Goal: Task Accomplishment & Management: Use online tool/utility

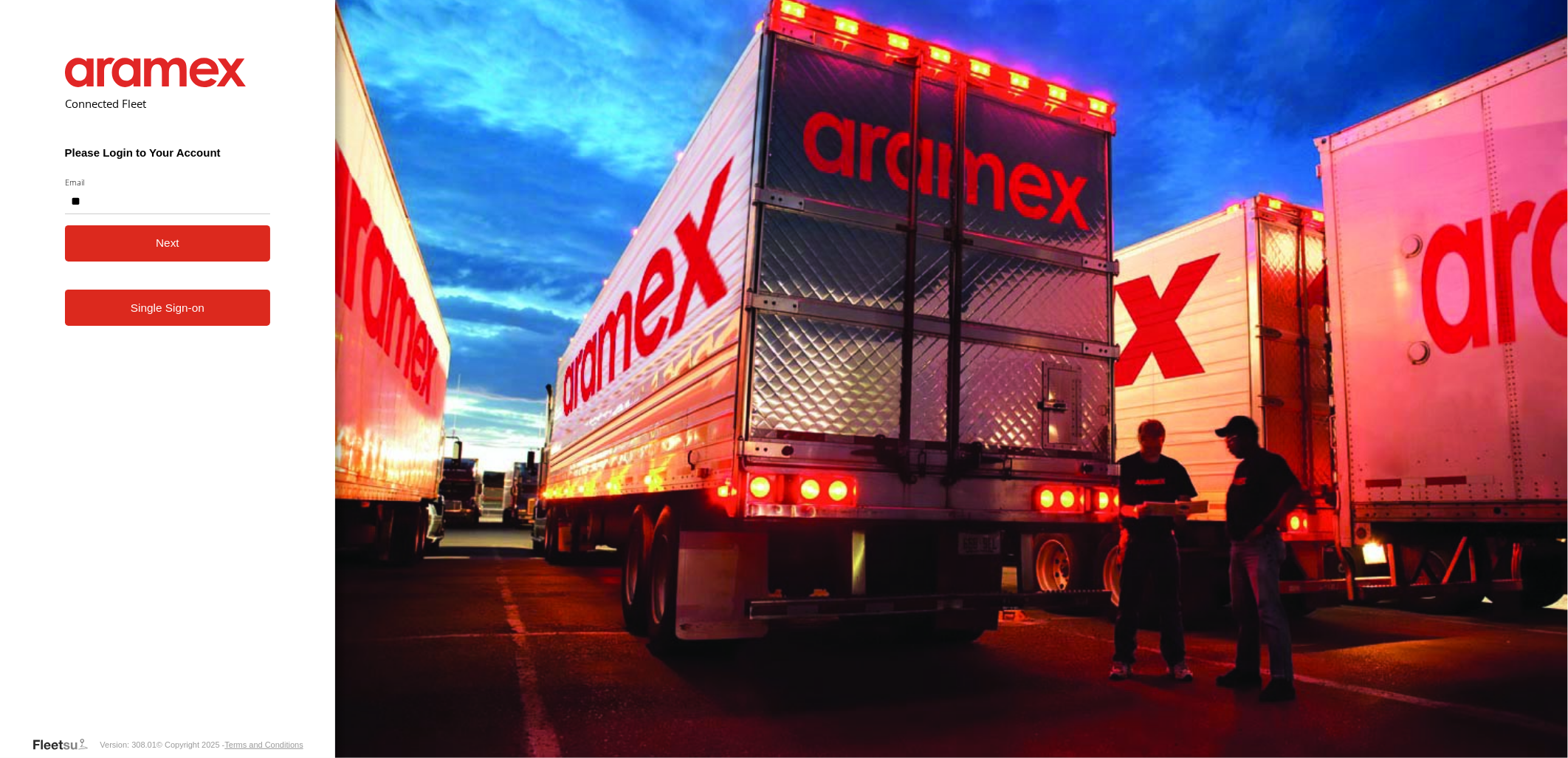
type input "**"
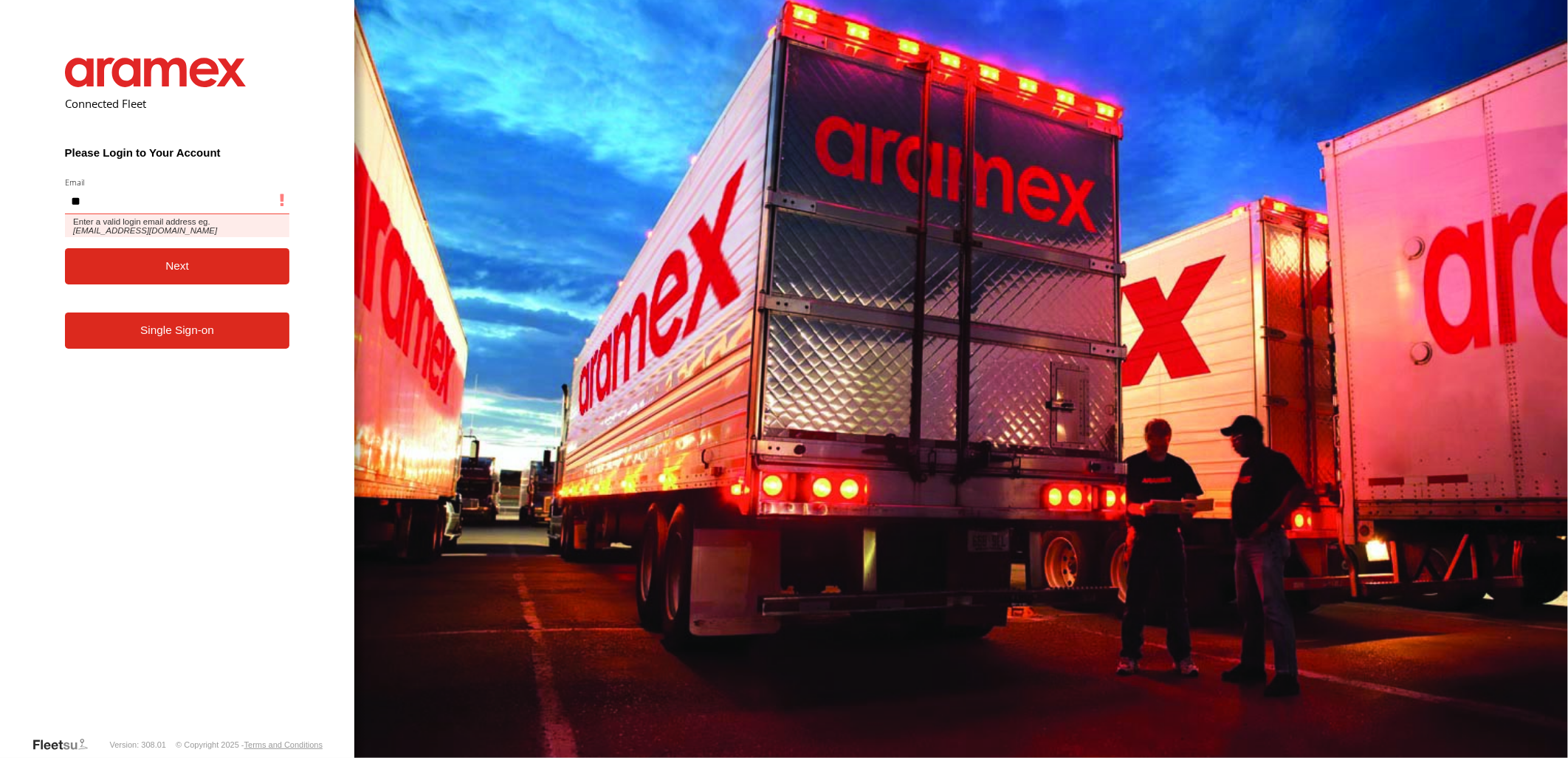
drag, startPoint x: 0, startPoint y: 0, endPoint x: 241, endPoint y: 201, distance: 313.8
click at [241, 201] on input "**" at bounding box center [177, 201] width 225 height 26
type input "**********"
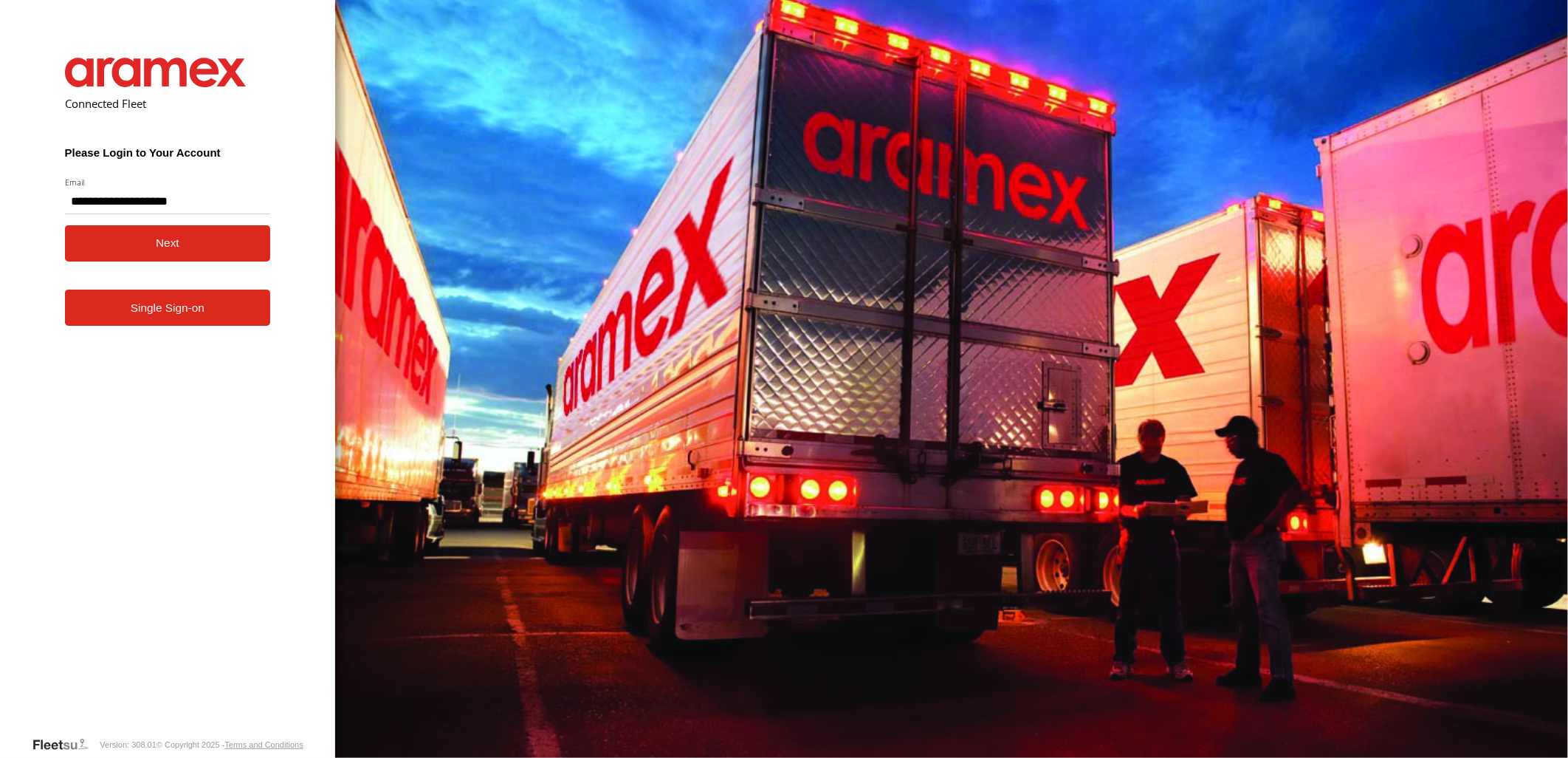
click at [65, 225] on button "Next" at bounding box center [168, 243] width 206 height 36
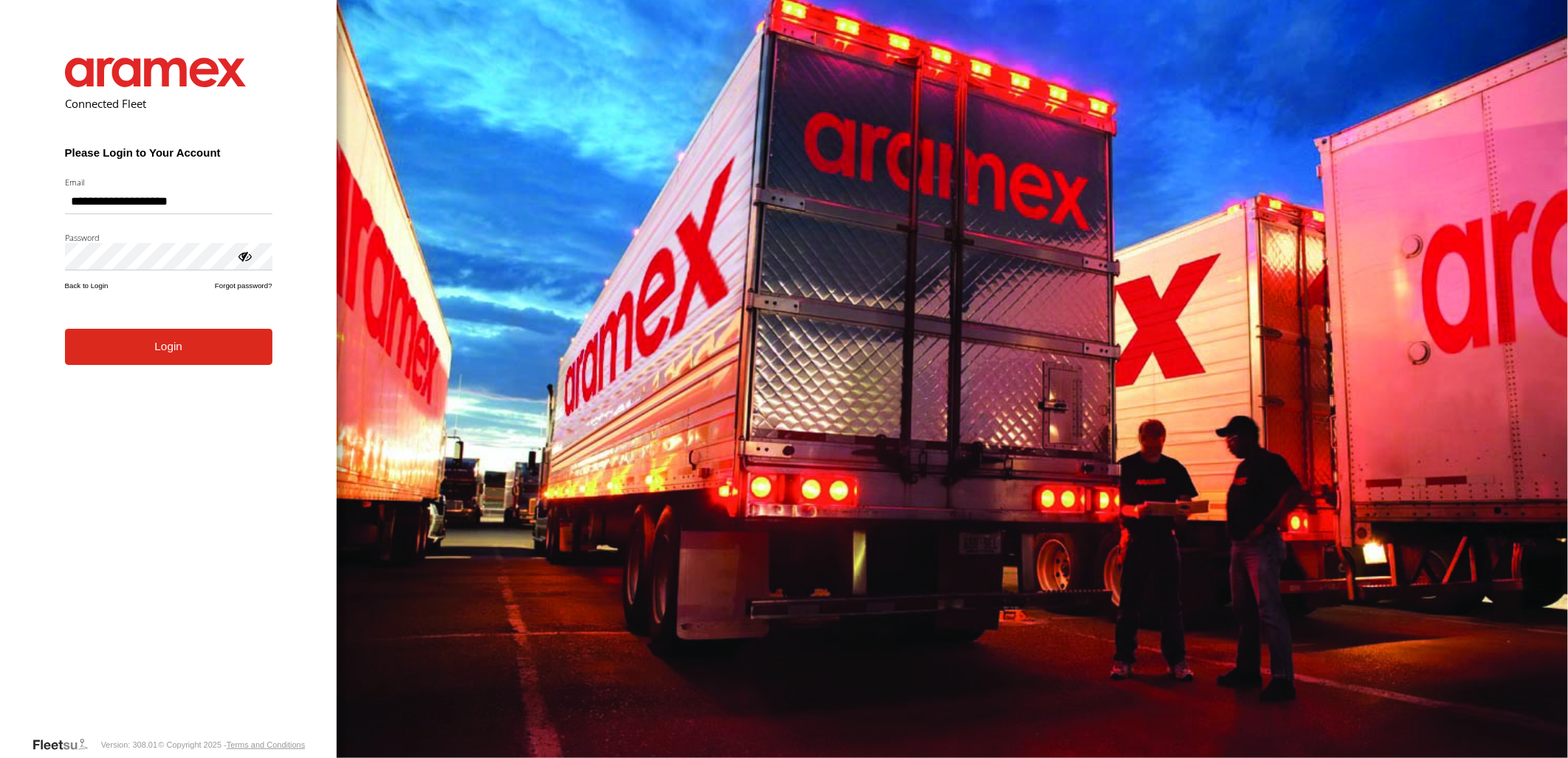
click at [65, 329] on button "Login" at bounding box center [169, 347] width 207 height 36
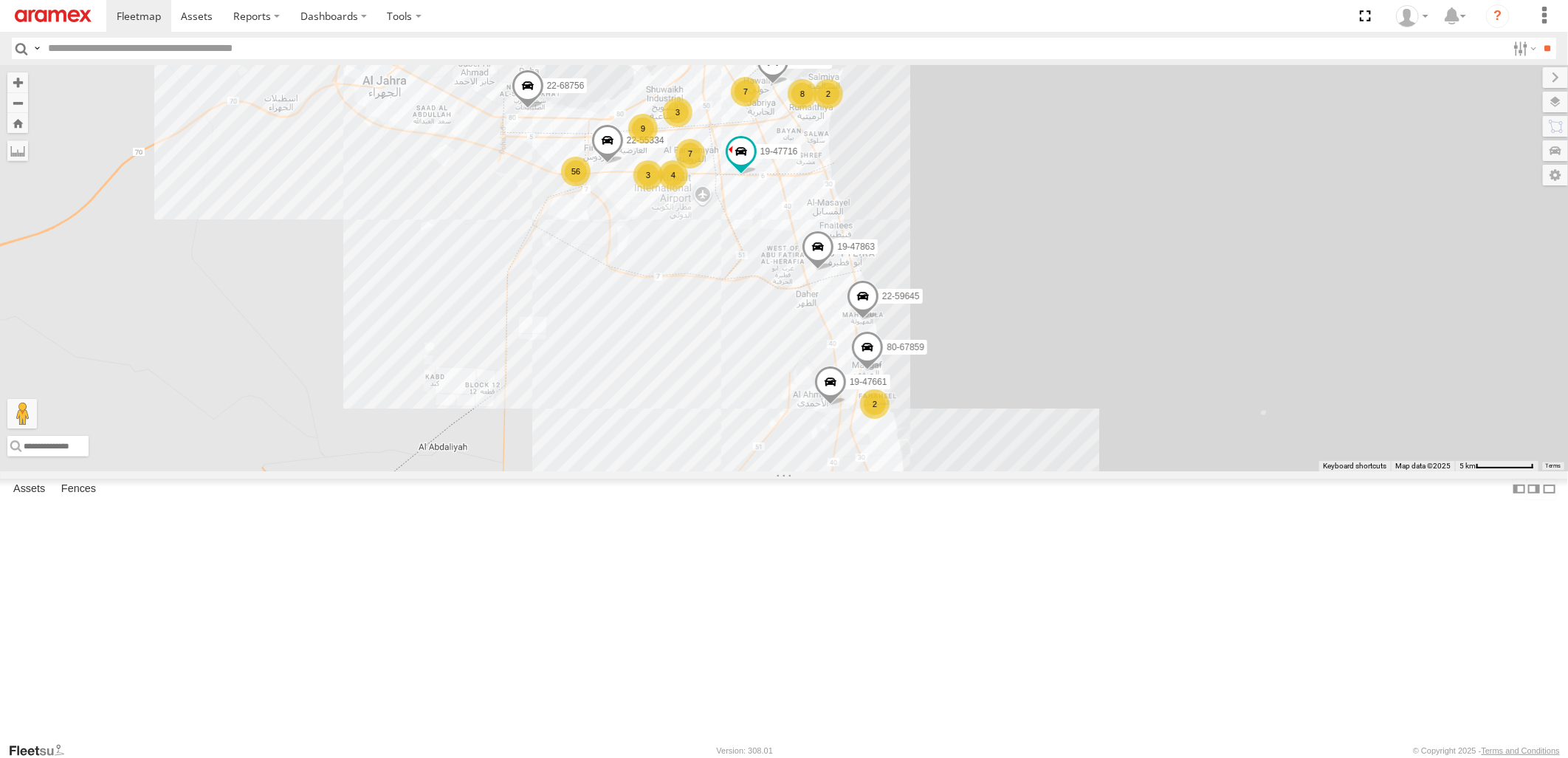
drag, startPoint x: 962, startPoint y: 496, endPoint x: 865, endPoint y: 466, distance: 101.5
click at [865, 466] on div "22-59645 19-47863 19-47661 22-55334 22-68756 80-67859 22-55058 19-47716 56 9 3 …" at bounding box center [784, 268] width 1568 height 405
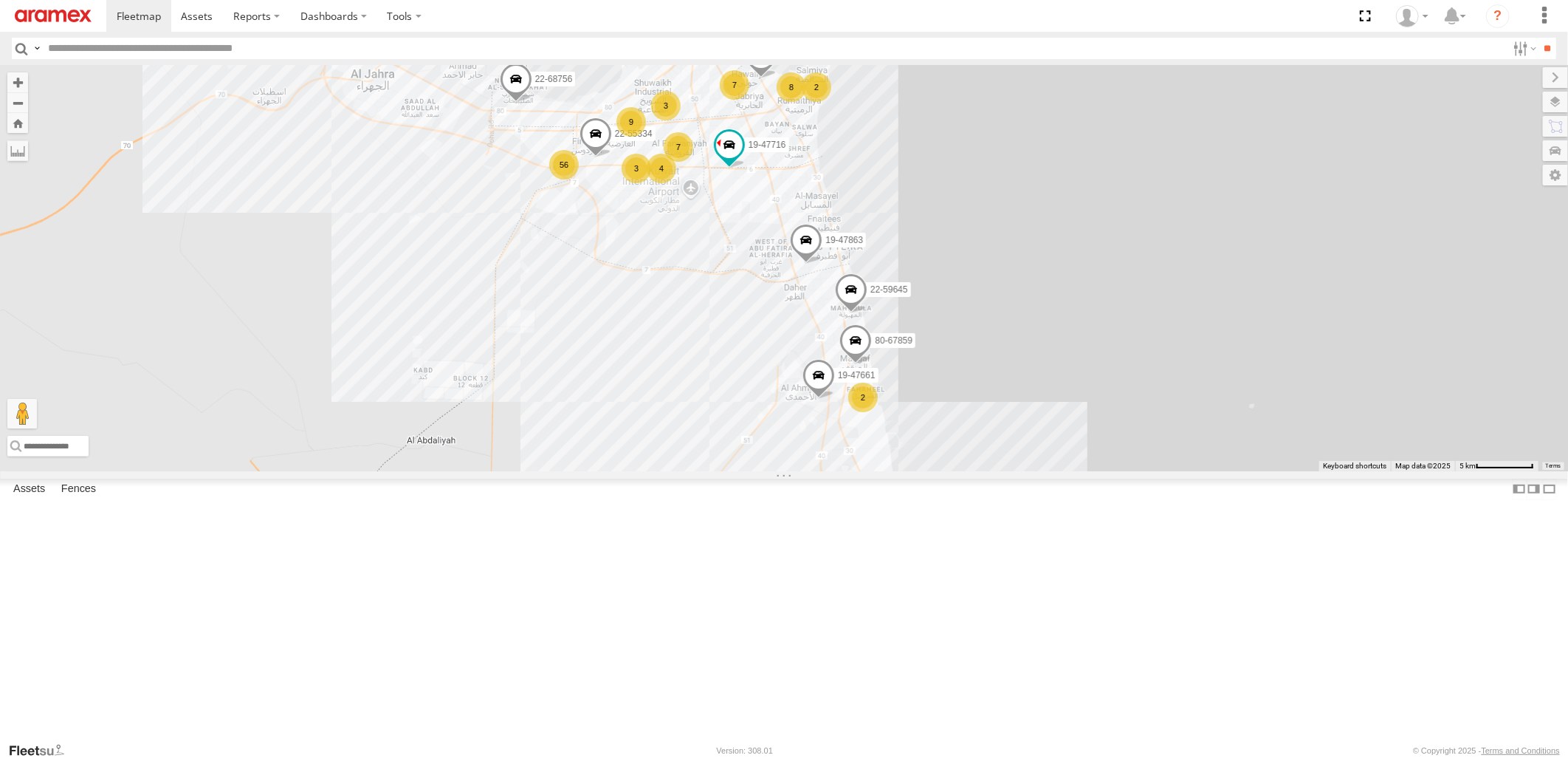
scroll to position [3717, 0]
click at [0, 0] on div "80-67939" at bounding box center [0, 0] width 0 height 0
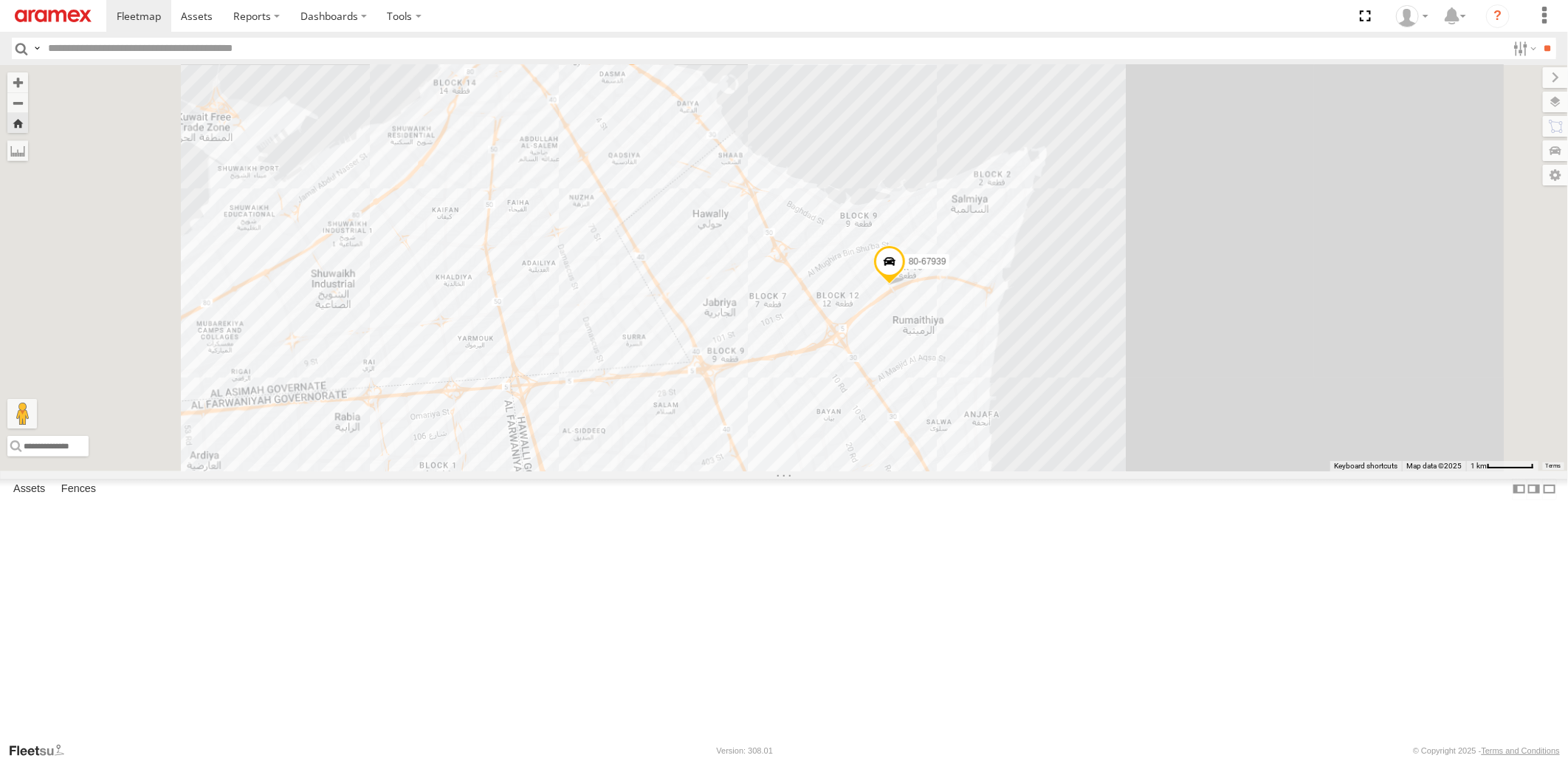
drag, startPoint x: 803, startPoint y: 609, endPoint x: 804, endPoint y: 348, distance: 261.0
click at [858, 373] on div "80-67939" at bounding box center [784, 268] width 1568 height 405
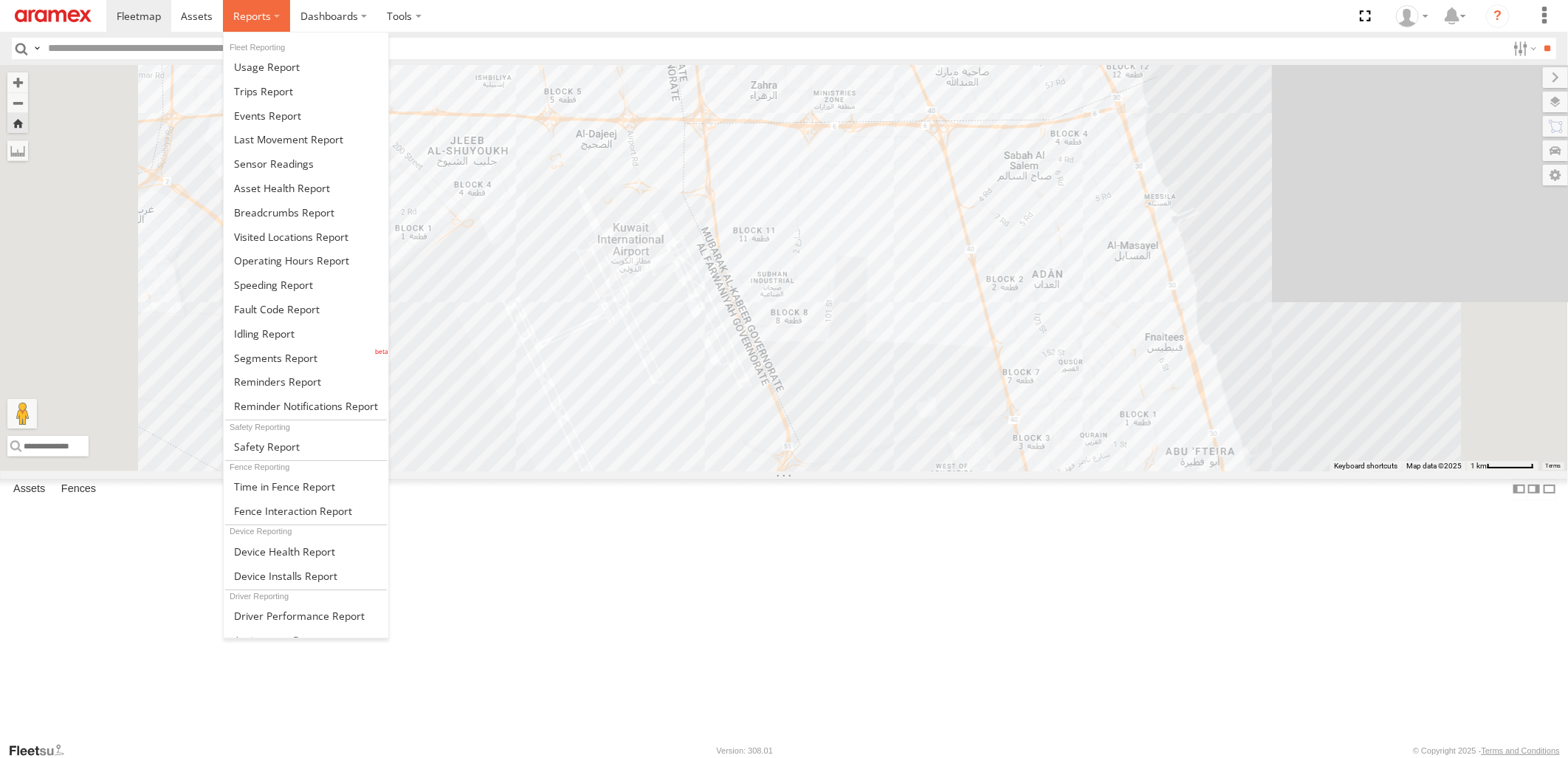
click at [244, 18] on span at bounding box center [253, 15] width 38 height 14
click at [309, 327] on link at bounding box center [305, 334] width 165 height 25
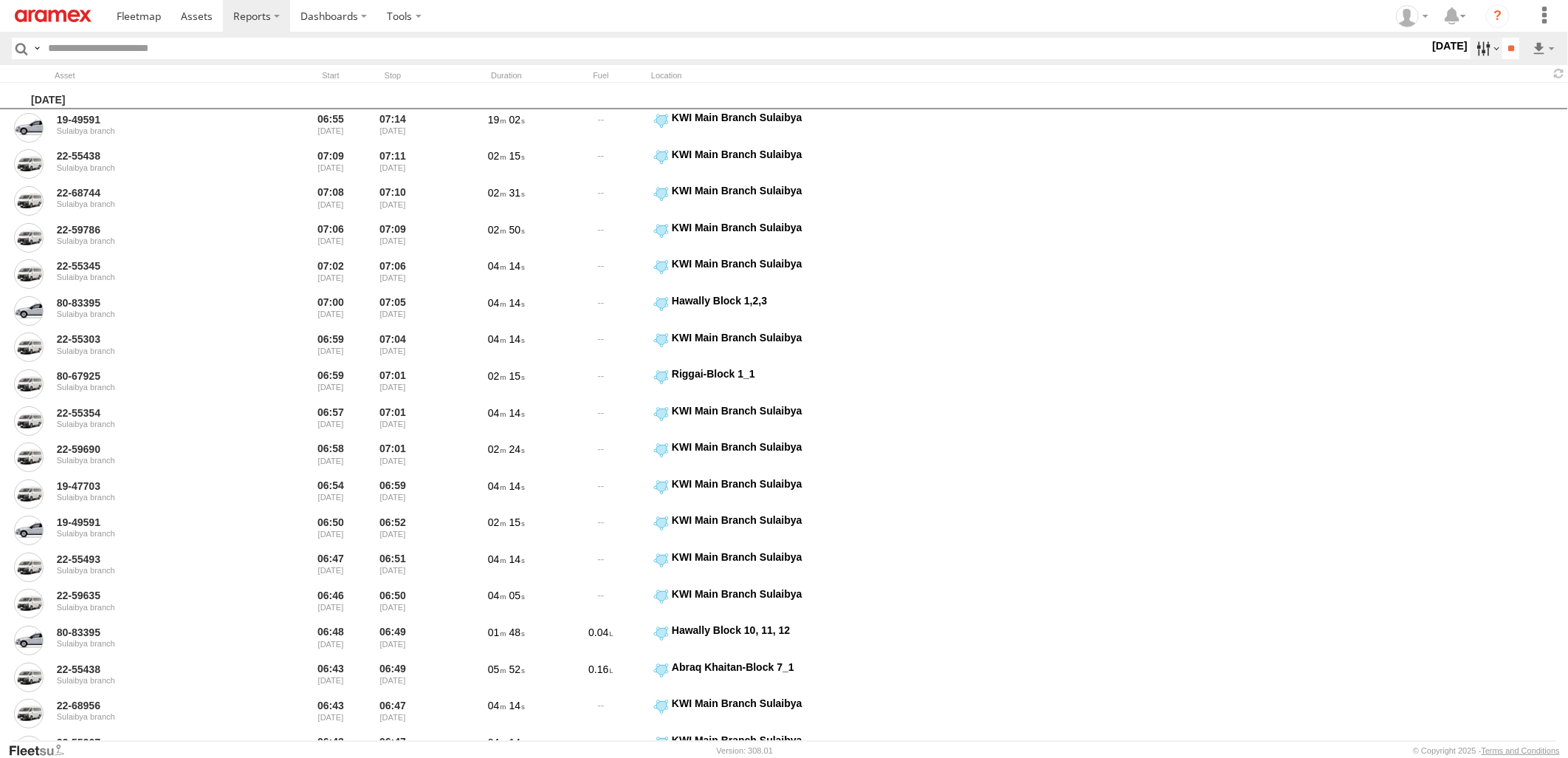
click at [1478, 50] on label at bounding box center [1487, 48] width 32 height 22
click at [0, 0] on label at bounding box center [0, 0] width 0 height 0
click at [0, 0] on span "> 10min" at bounding box center [0, 0] width 0 height 0
click at [1510, 46] on input "**" at bounding box center [1511, 48] width 17 height 22
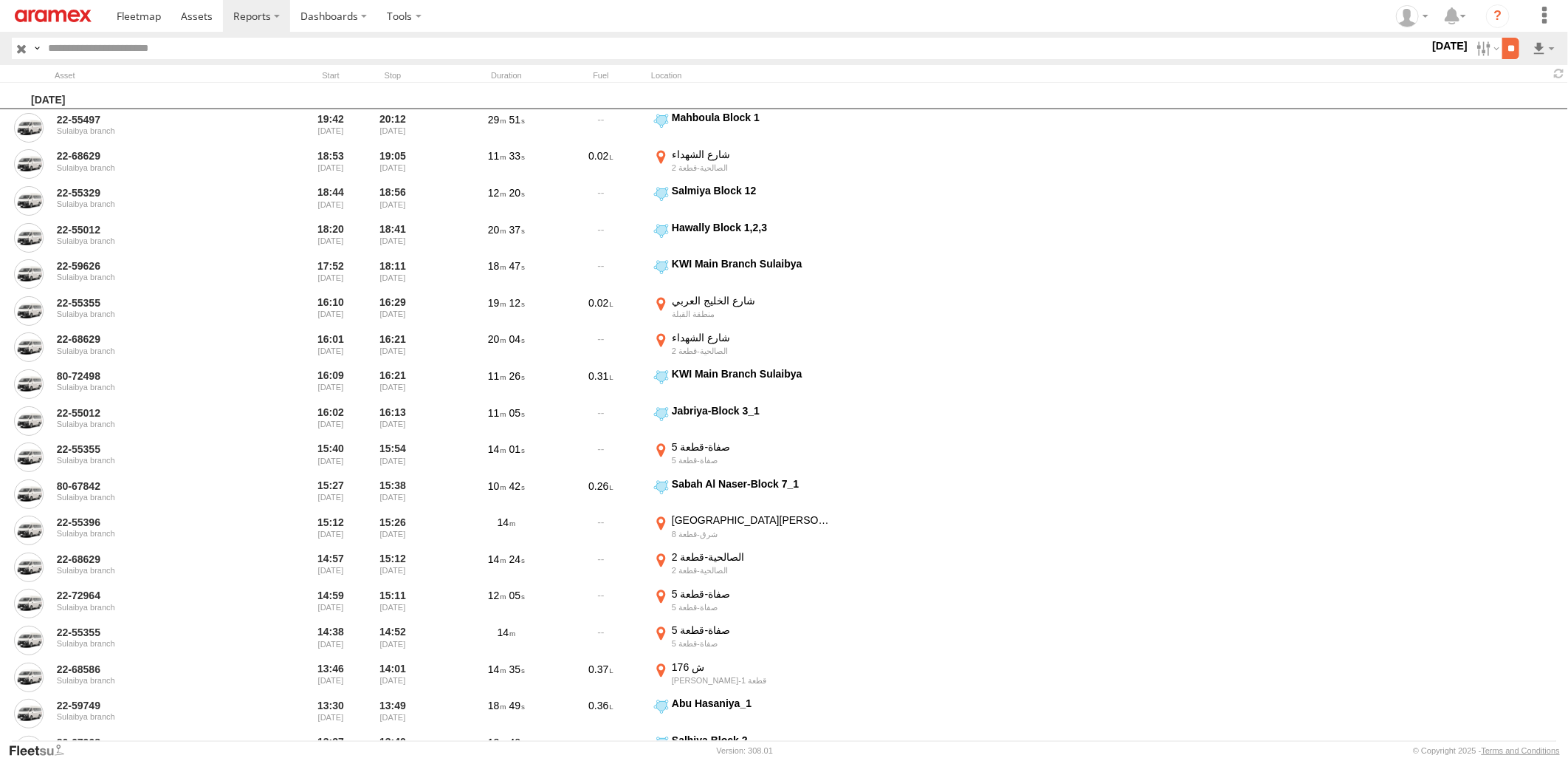
click at [1516, 50] on input "**" at bounding box center [1511, 48] width 17 height 22
click at [1539, 50] on label at bounding box center [1544, 48] width 25 height 22
click at [1524, 99] on link at bounding box center [1506, 102] width 90 height 23
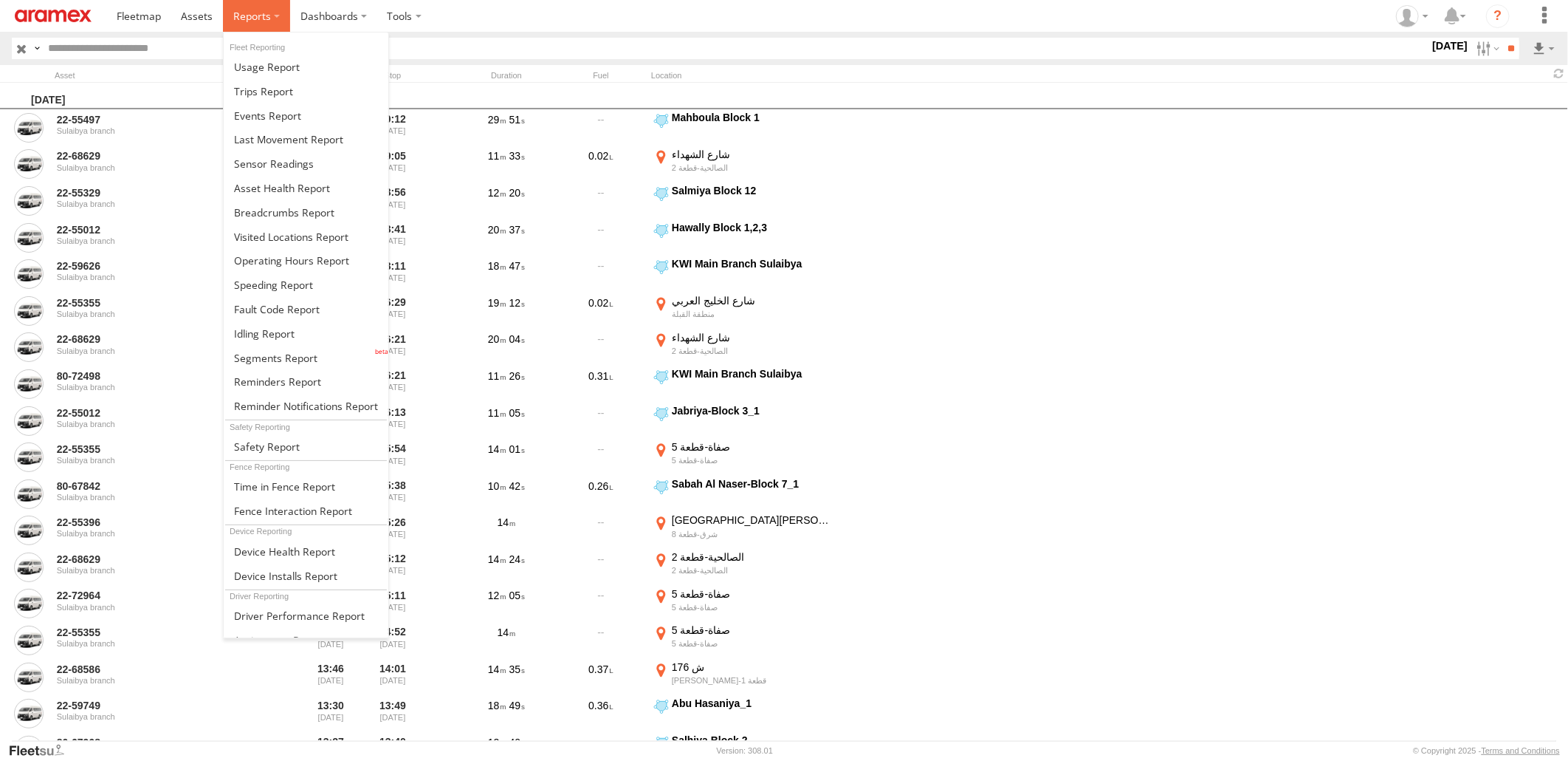
click at [253, 18] on span at bounding box center [253, 15] width 38 height 14
click at [316, 212] on span at bounding box center [284, 212] width 101 height 14
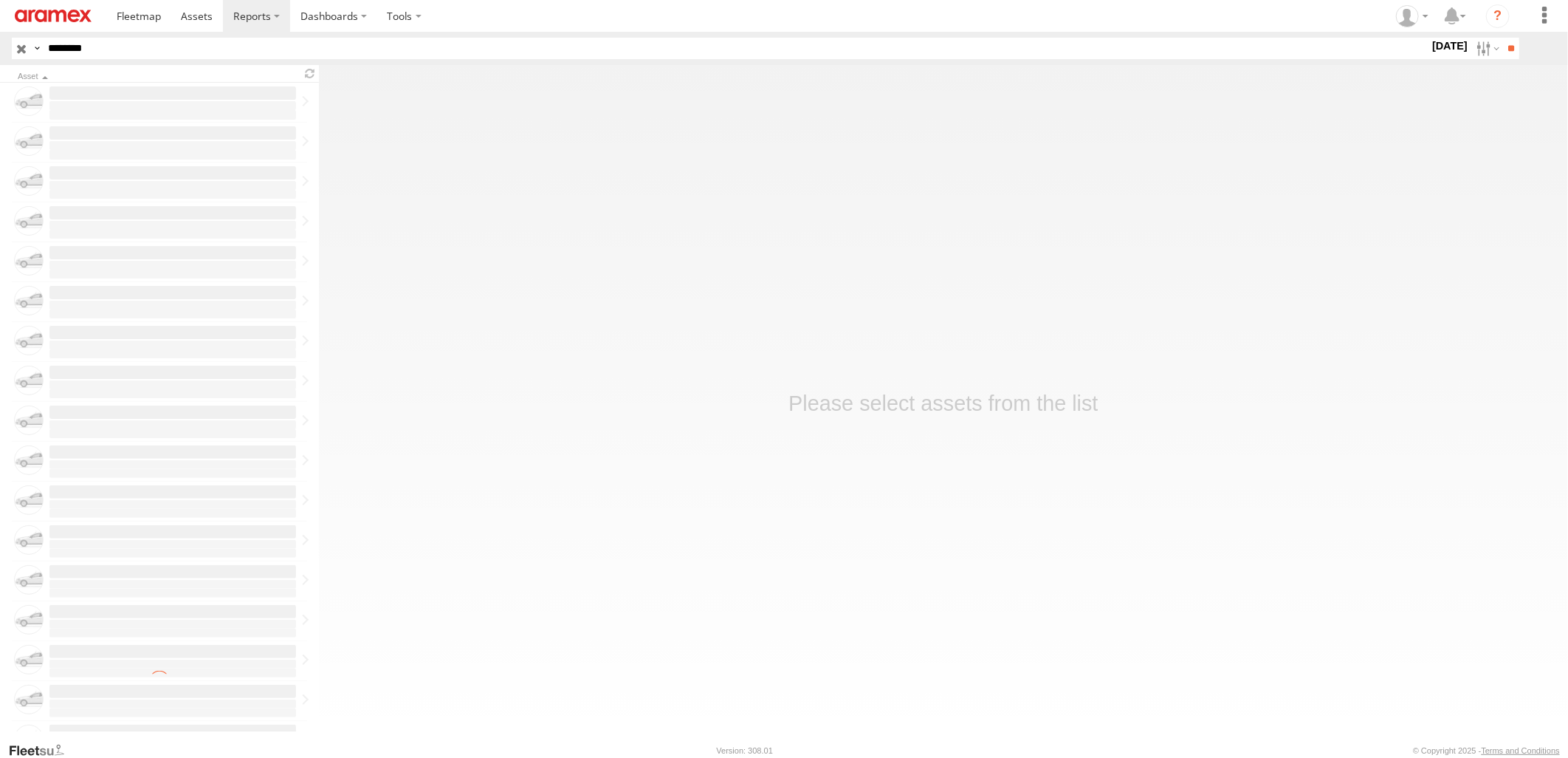
type input "********"
click at [1503, 38] on input "**" at bounding box center [1511, 48] width 17 height 22
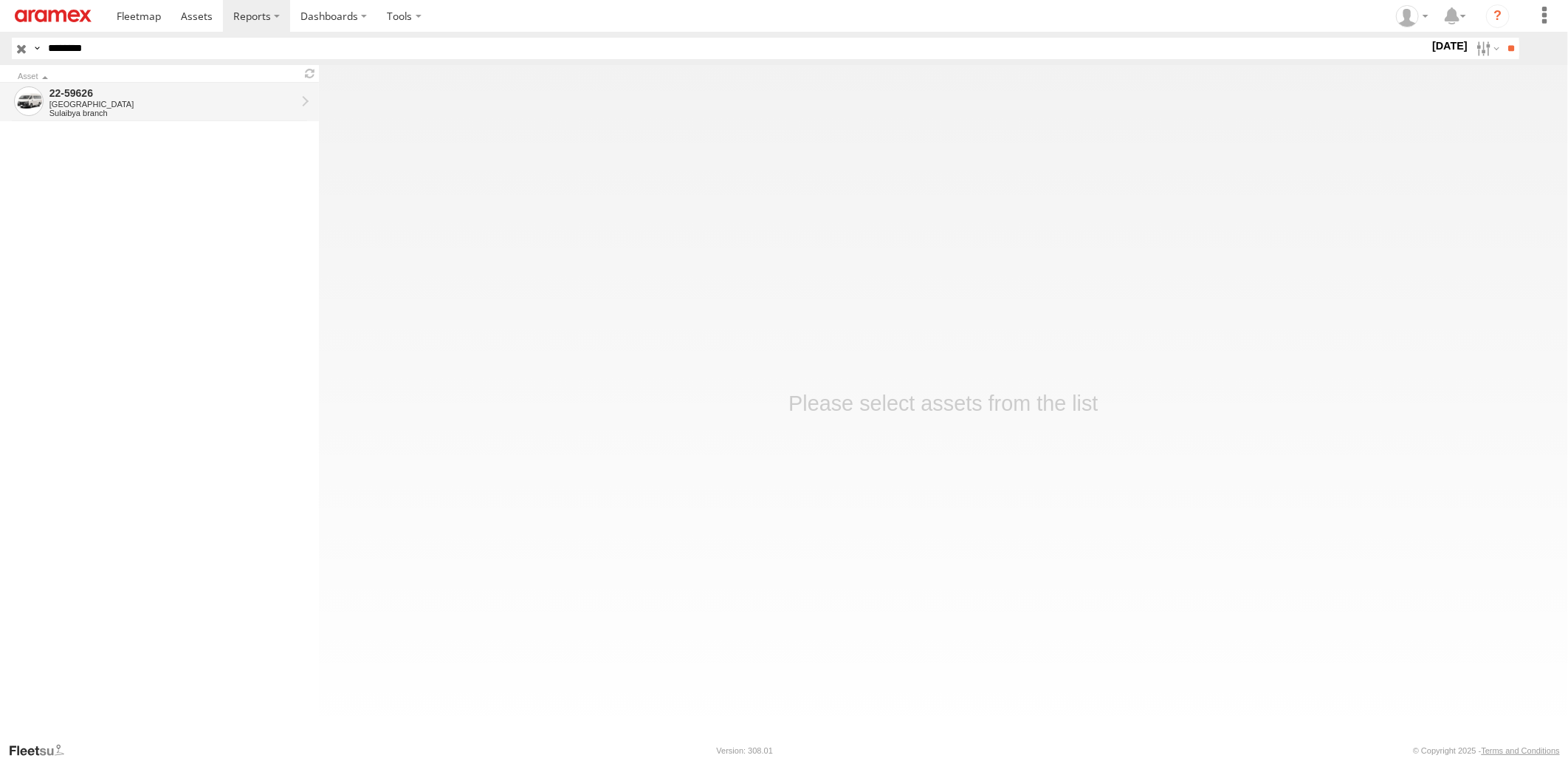
click at [274, 118] on div "22-59626 Kuwait Sulaibya branch" at bounding box center [172, 102] width 251 height 36
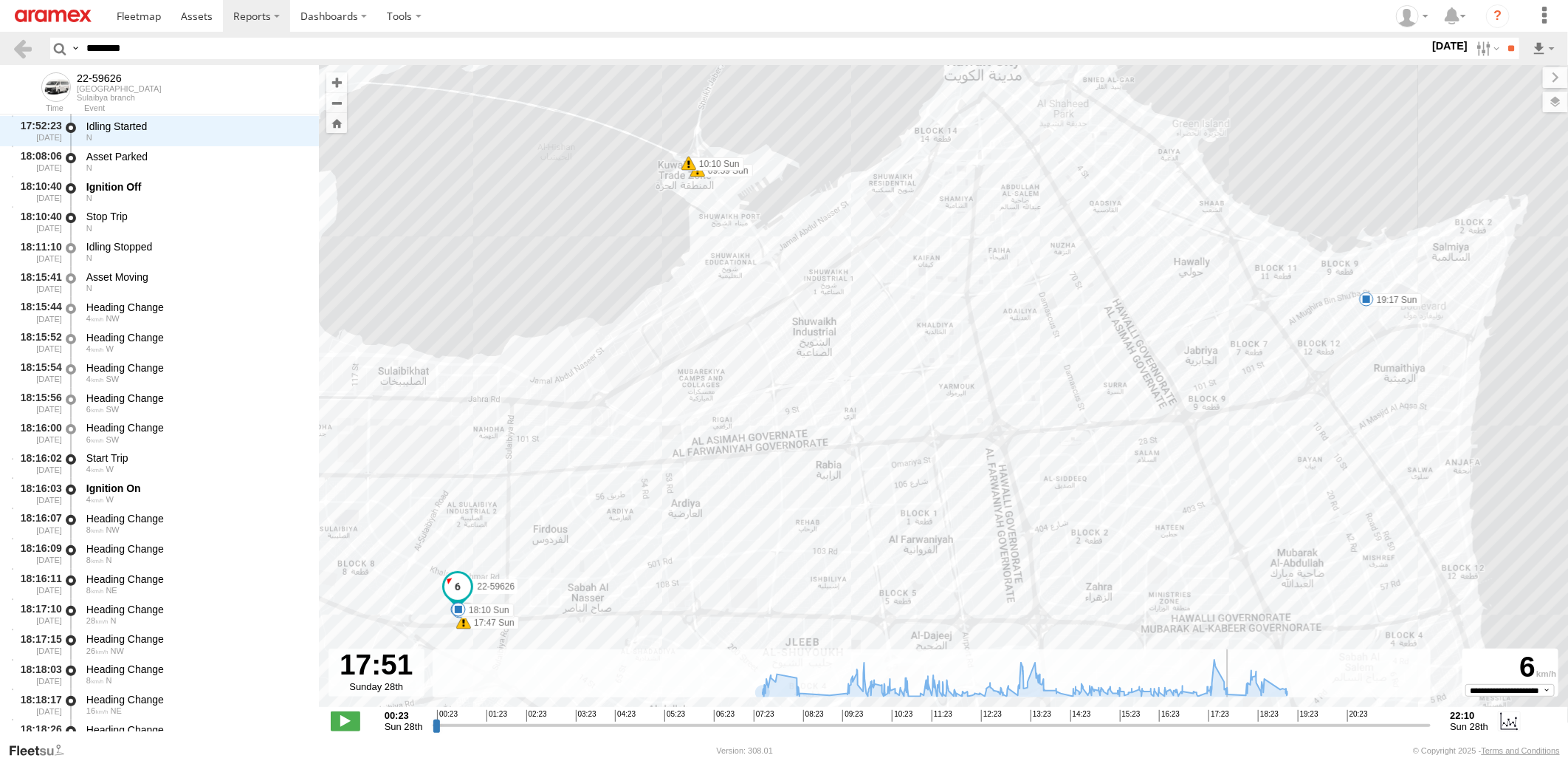
drag, startPoint x: 438, startPoint y: 724, endPoint x: 1230, endPoint y: 748, distance: 792.4
type input "**********"
click at [1230, 733] on input "range" at bounding box center [932, 725] width 999 height 14
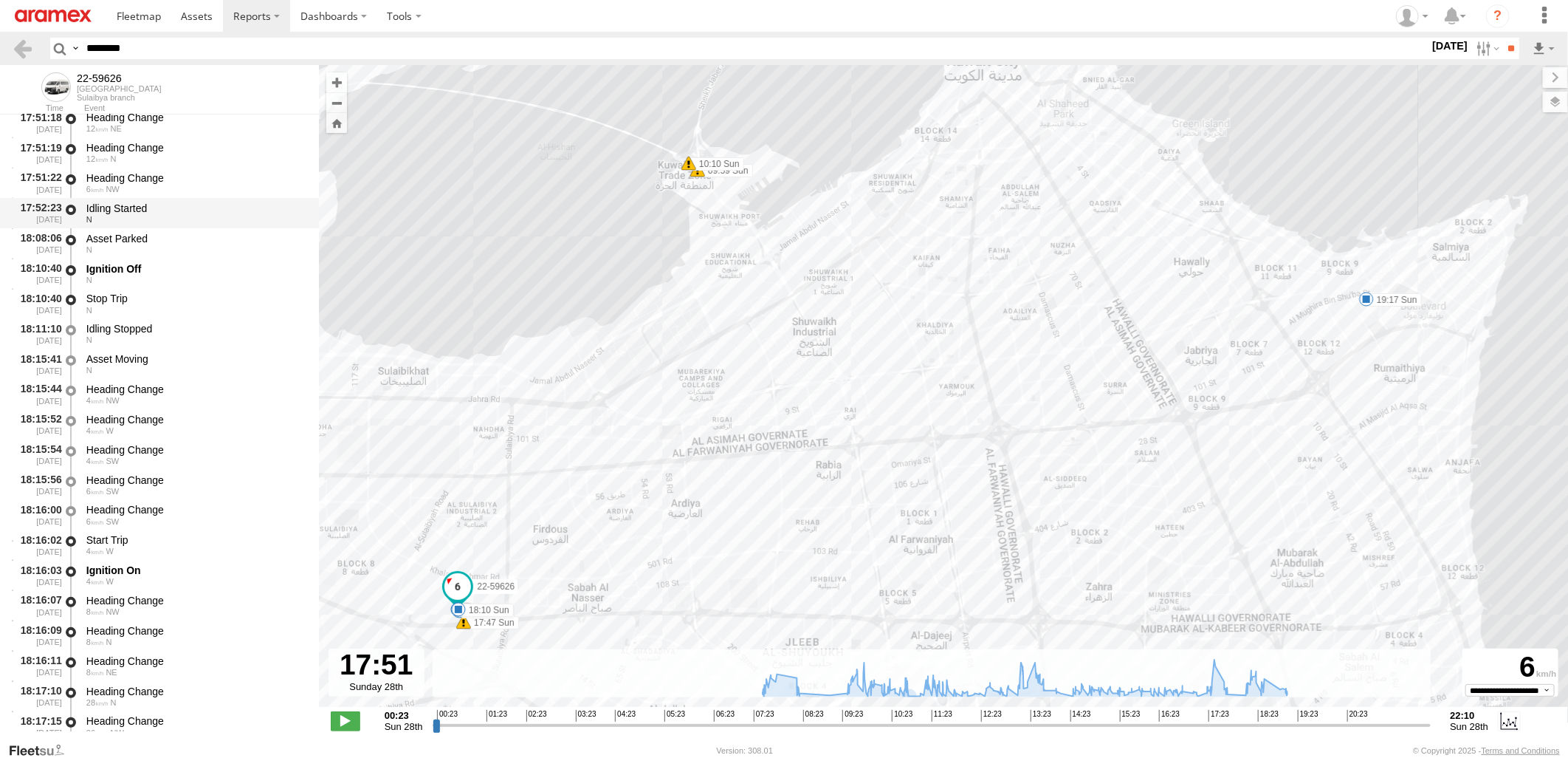
click at [192, 213] on div "Idling Started" at bounding box center [196, 208] width 219 height 13
click at [192, 239] on div "Asset Parked" at bounding box center [196, 239] width 219 height 13
click at [196, 217] on div "N" at bounding box center [196, 219] width 219 height 8
click at [194, 241] on div "Asset Parked" at bounding box center [196, 239] width 219 height 13
click at [196, 210] on div "Idling Started" at bounding box center [196, 208] width 219 height 13
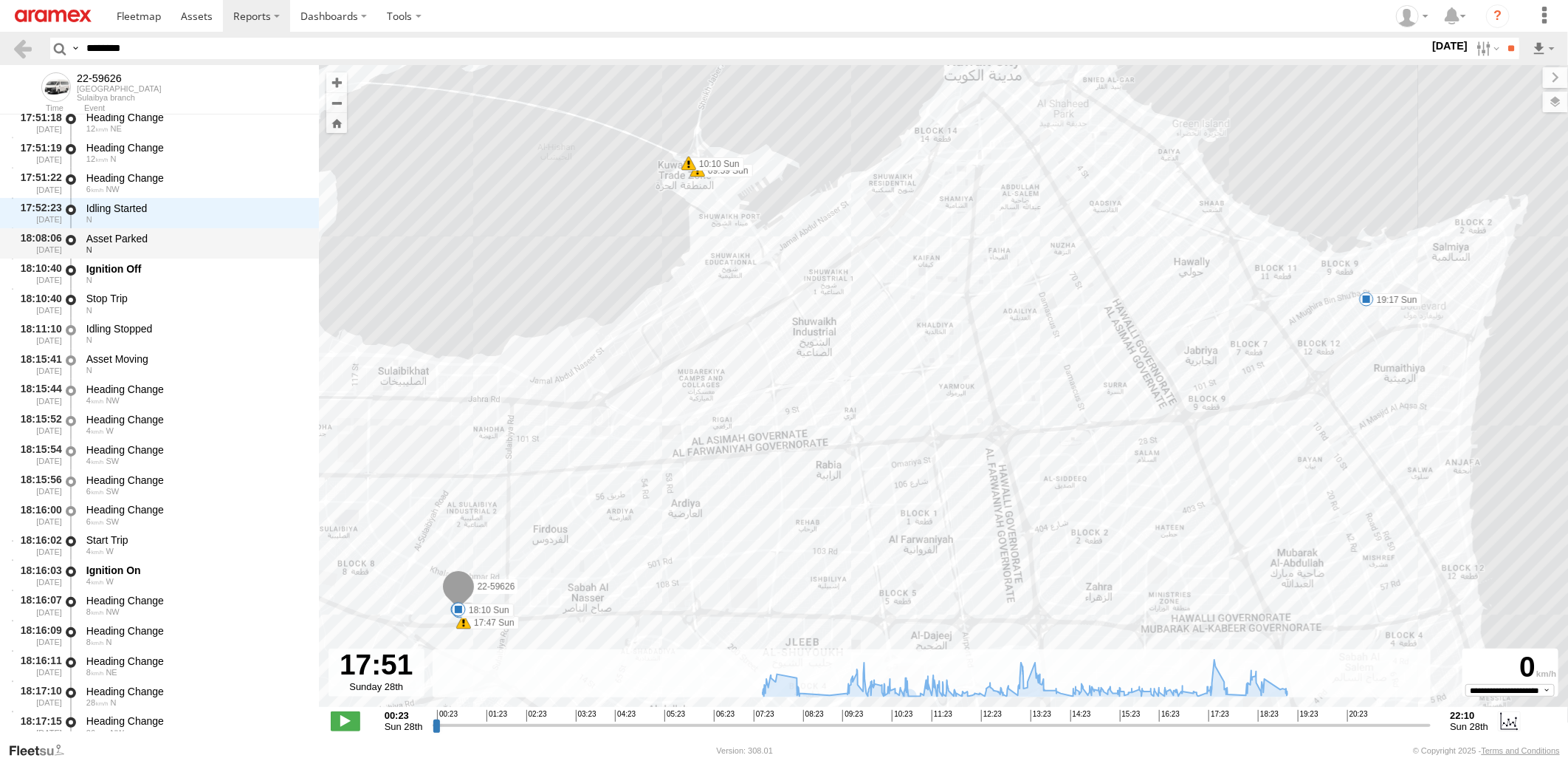
click at [196, 246] on div "N" at bounding box center [196, 249] width 219 height 8
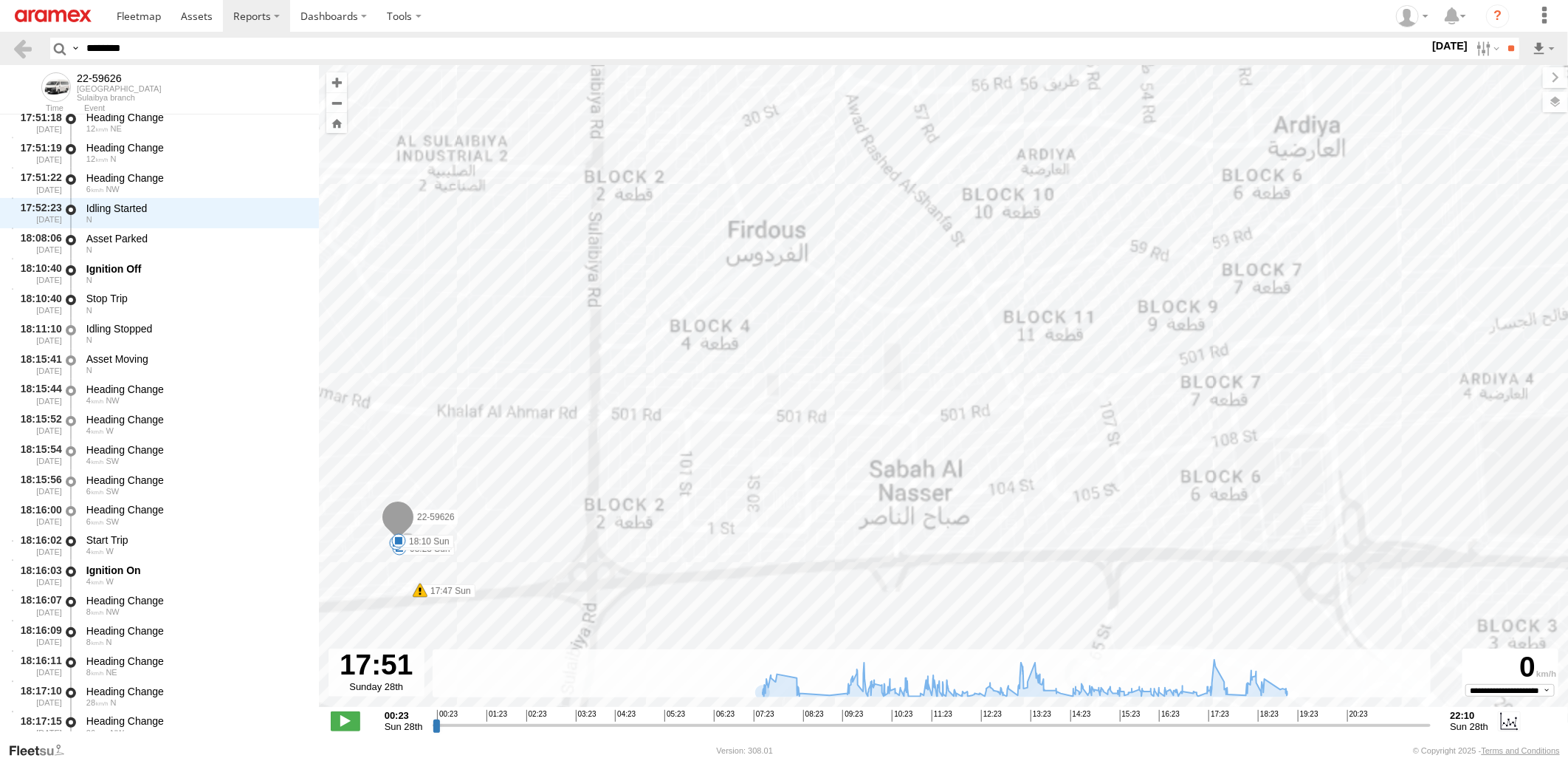
drag, startPoint x: 491, startPoint y: 633, endPoint x: 717, endPoint y: 620, distance: 226.4
click at [717, 620] on div "22-59626 08:23 Sun 09:04 Sun 09:59 Sun 10:10 Sun 17:47 Sun 18:10 Sun 19:17 Sun" at bounding box center [944, 393] width 1250 height 657
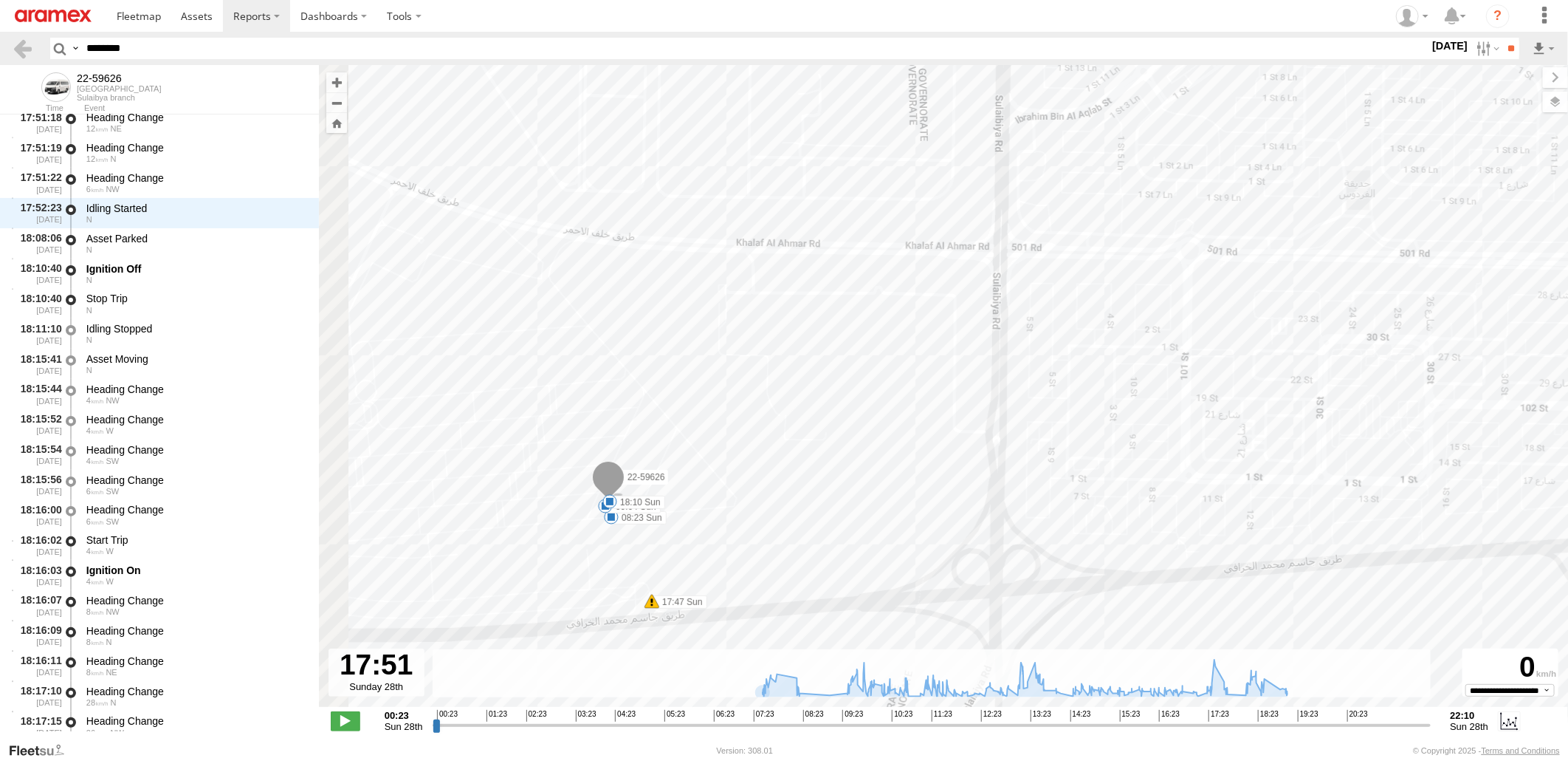
drag, startPoint x: 645, startPoint y: 565, endPoint x: 827, endPoint y: 534, distance: 184.6
click at [827, 534] on div "22-59626 08:23 Sun 09:04 Sun 09:59 Sun 10:10 Sun 17:47 Sun 18:10 Sun 19:17 Sun" at bounding box center [944, 393] width 1250 height 657
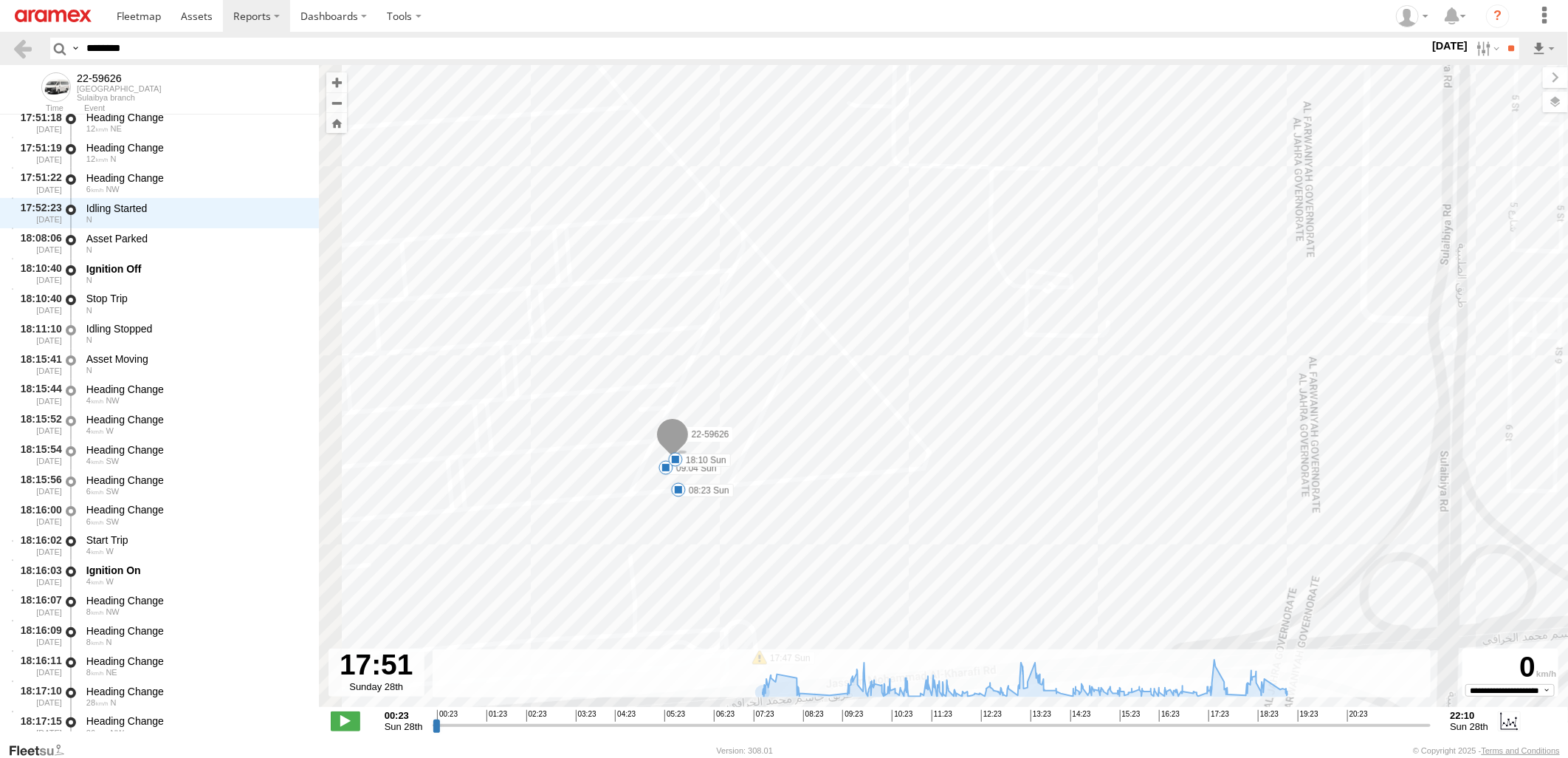
drag, startPoint x: 711, startPoint y: 542, endPoint x: 781, endPoint y: 549, distance: 70.3
click at [781, 549] on div "22-59626 08:23 Sun 09:04 Sun 09:59 Sun 10:10 Sun 17:47 Sun 18:10 Sun 19:17 Sun" at bounding box center [944, 393] width 1250 height 657
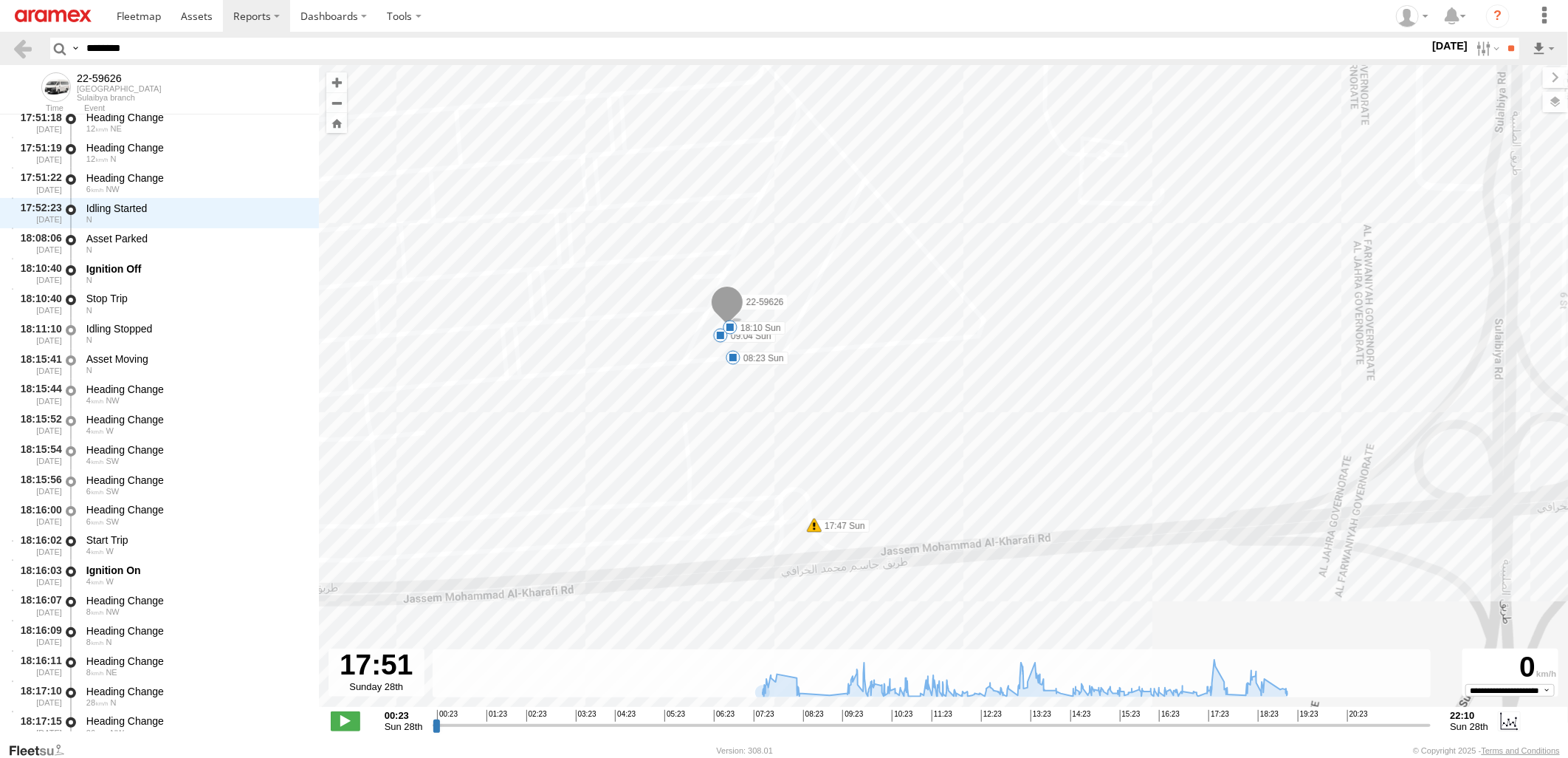
drag, startPoint x: 776, startPoint y: 535, endPoint x: 830, endPoint y: 401, distance: 144.5
click at [830, 401] on div "22-59626 08:23 Sun 09:04 Sun 09:59 Sun 10:10 Sun 17:47 Sun 18:10 Sun 19:17 Sun" at bounding box center [944, 393] width 1250 height 657
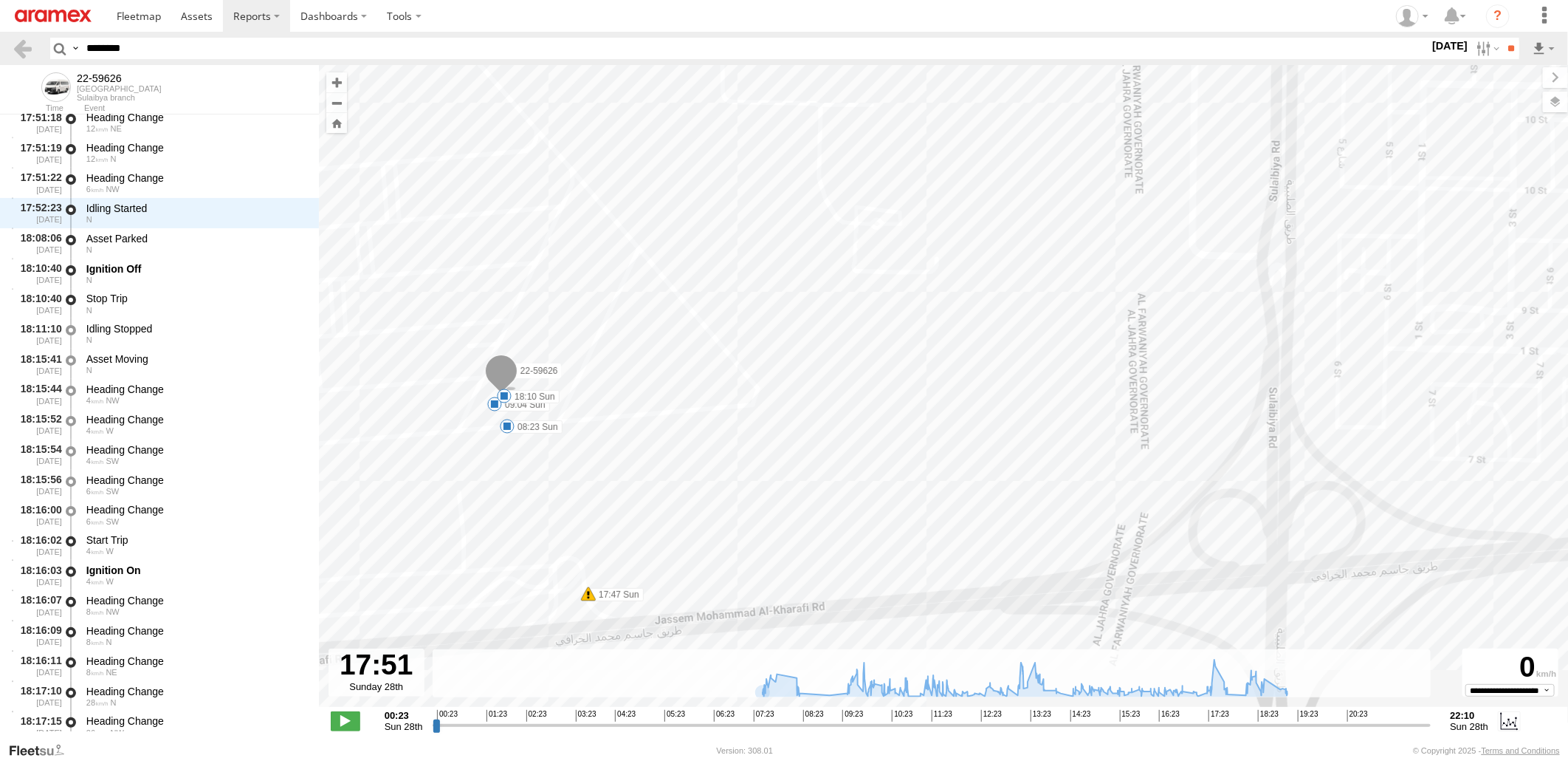
drag, startPoint x: 872, startPoint y: 425, endPoint x: 637, endPoint y: 503, distance: 247.6
click at [637, 503] on div "22-59626 08:23 Sun 09:04 Sun 09:59 Sun 10:10 Sun 17:47 Sun 18:10 Sun 19:17 Sun" at bounding box center [944, 393] width 1250 height 657
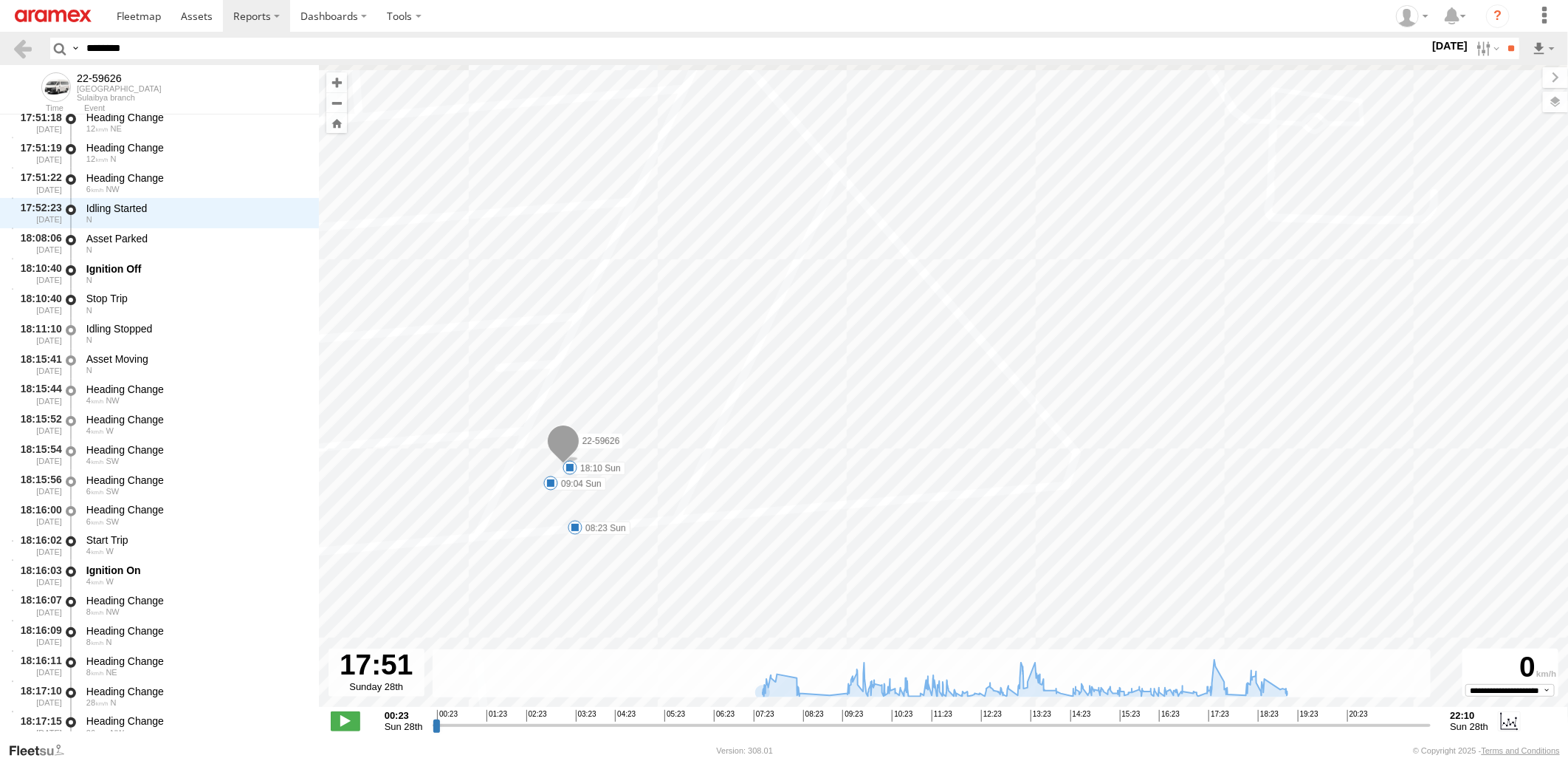
drag, startPoint x: 707, startPoint y: 404, endPoint x: 971, endPoint y: 503, distance: 282.0
click at [971, 503] on div "22-59626 08:23 Sun 09:04 Sun 09:59 Sun 10:10 Sun 17:47 Sun 18:10 Sun 19:17 Sun" at bounding box center [944, 393] width 1250 height 657
drag, startPoint x: 756, startPoint y: 521, endPoint x: 729, endPoint y: 387, distance: 136.7
click at [729, 387] on div "22-59626 08:23 Sun 09:04 Sun 09:59 Sun 10:10 Sun 17:47 Sun 18:10 Sun 19:17 Sun" at bounding box center [944, 393] width 1250 height 657
drag, startPoint x: 788, startPoint y: 425, endPoint x: 798, endPoint y: 454, distance: 30.7
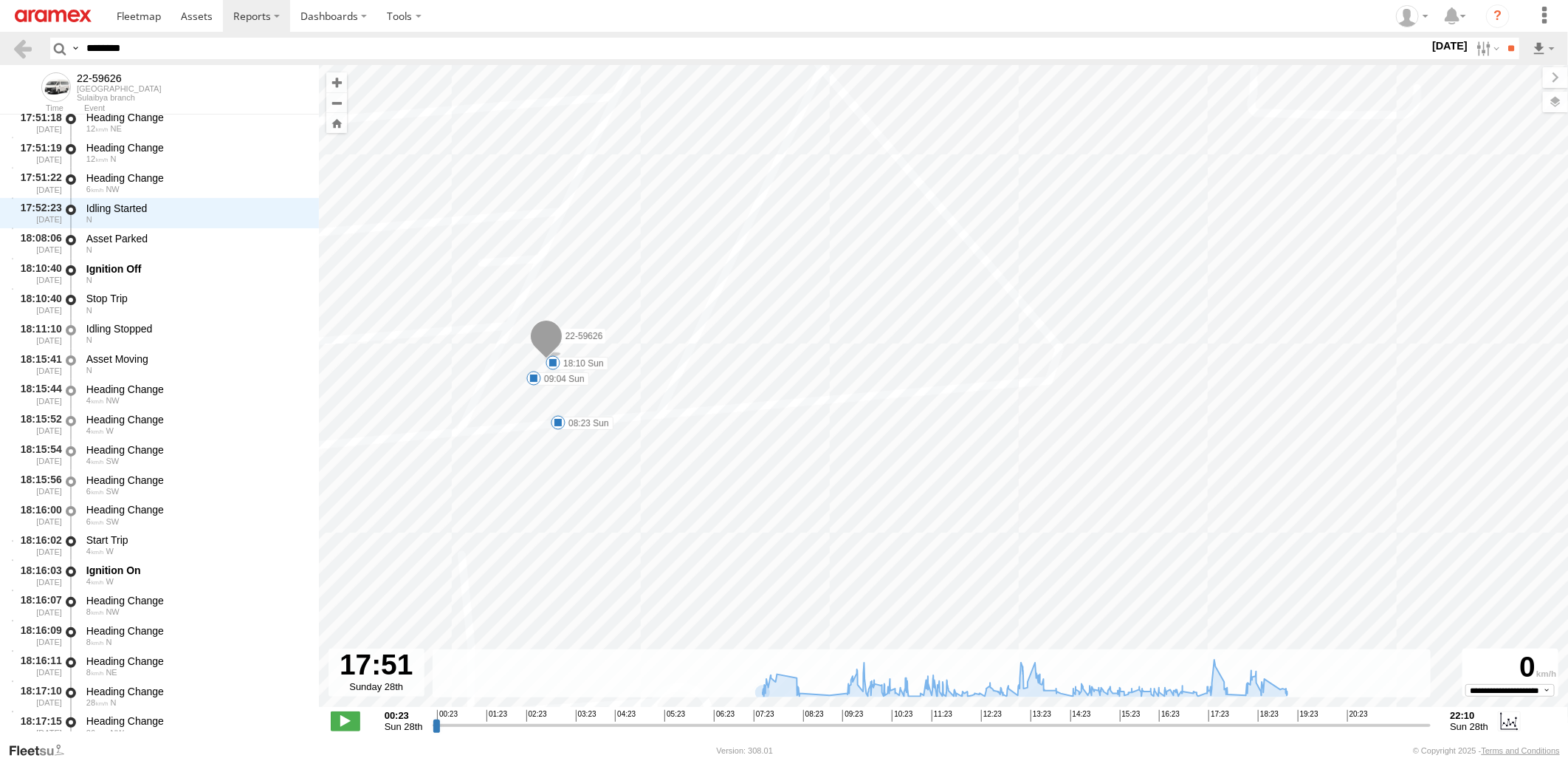
click at [798, 454] on div "22-59626 08:23 Sun 09:04 Sun 09:59 Sun 10:10 Sun 17:47 Sun 18:10 Sun 19:17 Sun" at bounding box center [944, 393] width 1250 height 657
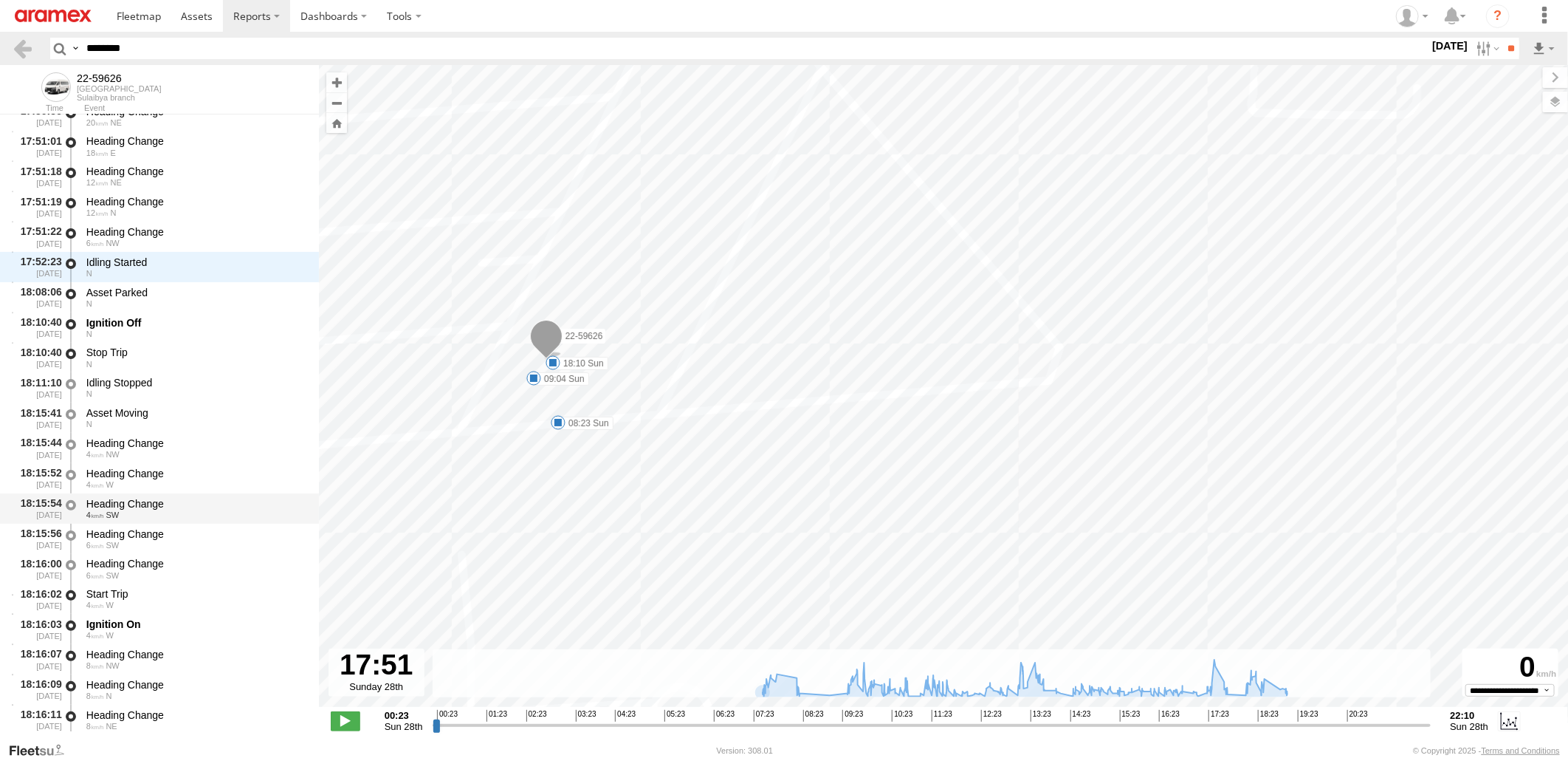
scroll to position [24677, 0]
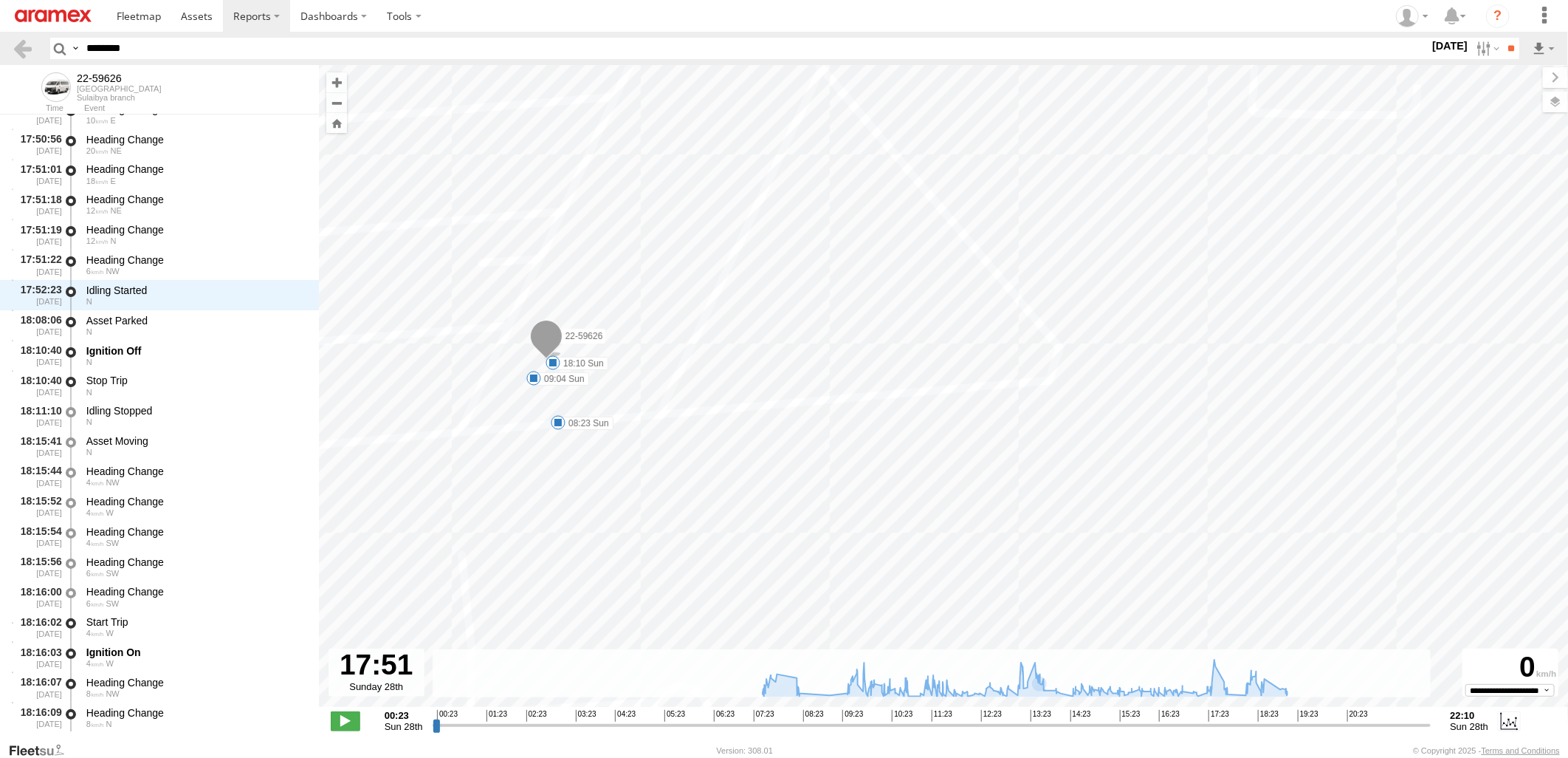
drag, startPoint x: 179, startPoint y: 46, endPoint x: -4, endPoint y: 42, distance: 183.0
click at [0, 42] on html at bounding box center [784, 379] width 1568 height 758
click at [144, 10] on span at bounding box center [139, 15] width 44 height 14
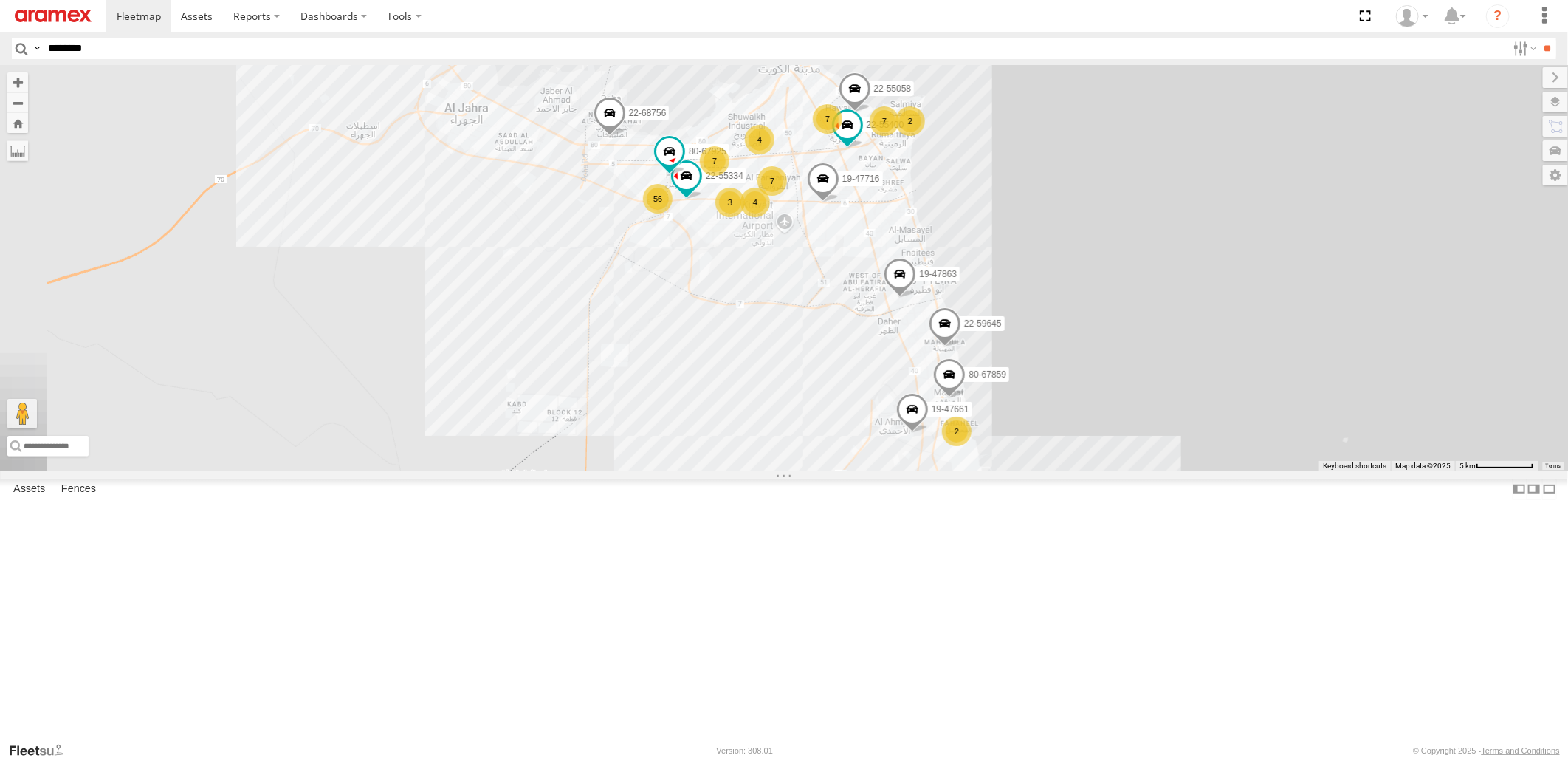
type input "********"
click at [1540, 38] on input "**" at bounding box center [1548, 48] width 17 height 22
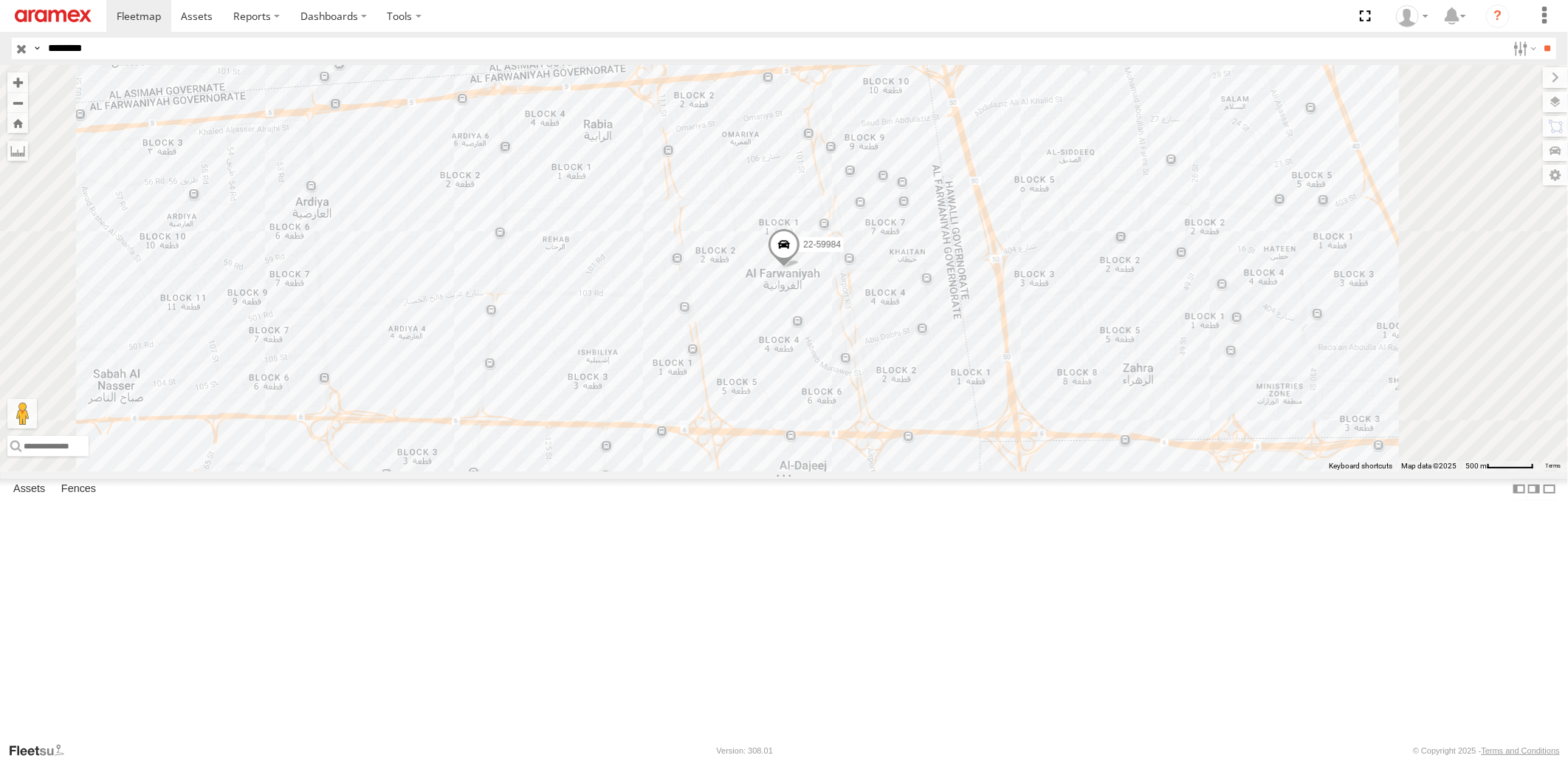
click at [0, 0] on span at bounding box center [0, 0] width 0 height 0
click at [800, 267] on span at bounding box center [783, 247] width 32 height 40
click at [1138, 470] on div "22-59984 22-59984 [GEOGRAPHIC_DATA] branch [GEOGRAPHIC_DATA]-Block 1_1 29.2828 …" at bounding box center [784, 268] width 1568 height 405
click at [0, 0] on span at bounding box center [0, 0] width 0 height 0
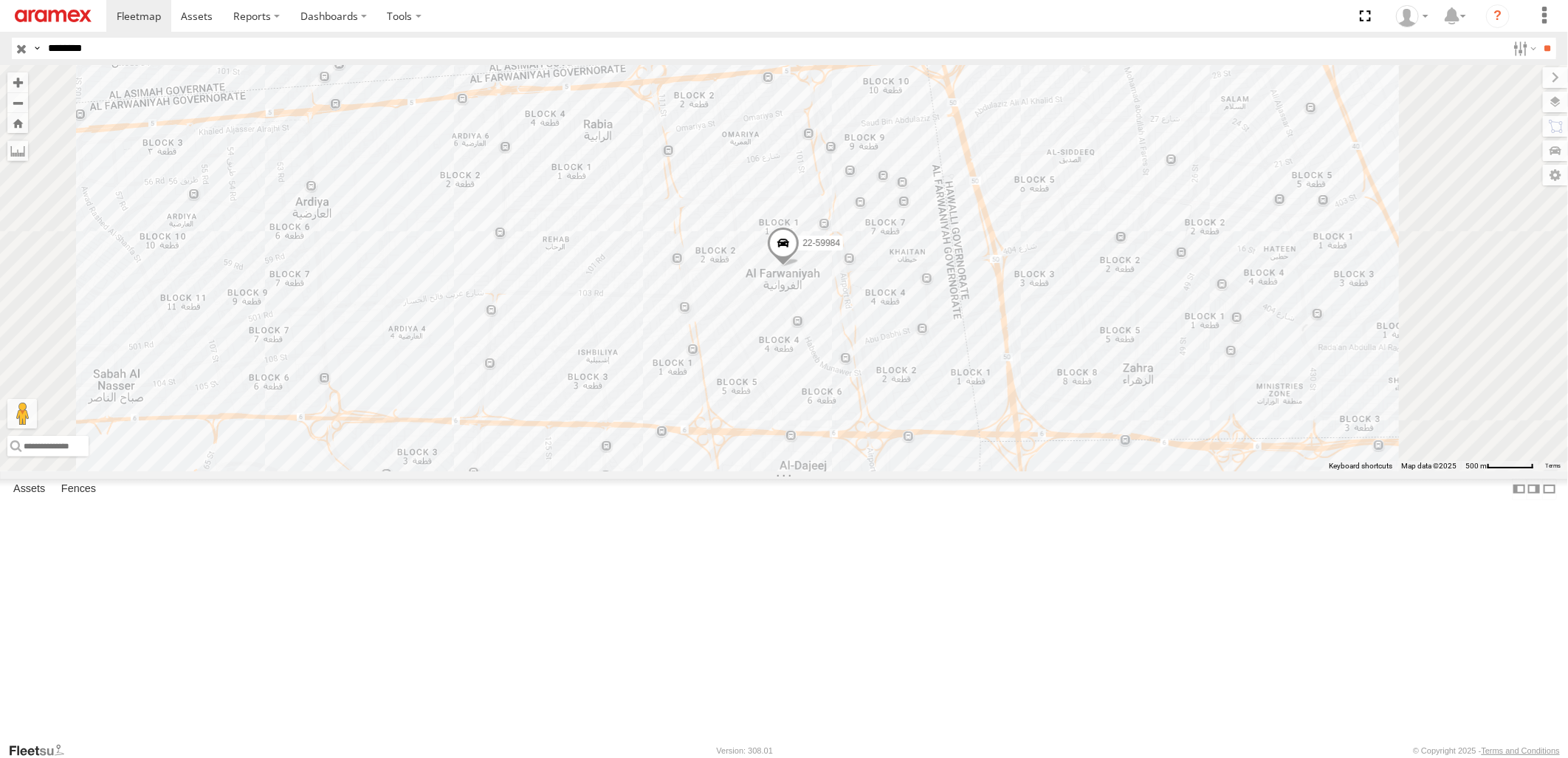
click at [800, 267] on span at bounding box center [783, 247] width 32 height 40
click at [1118, 470] on div "22-59984 22-59984 [GEOGRAPHIC_DATA] branch [GEOGRAPHIC_DATA]-Block 1_1 29.2828 …" at bounding box center [784, 268] width 1568 height 405
click at [800, 267] on span at bounding box center [783, 247] width 32 height 40
click at [1124, 470] on div "22-59984 22-59984 [GEOGRAPHIC_DATA] branch [GEOGRAPHIC_DATA]-Block 1_1 29.2828 …" at bounding box center [784, 268] width 1568 height 405
click at [0, 0] on span at bounding box center [0, 0] width 0 height 0
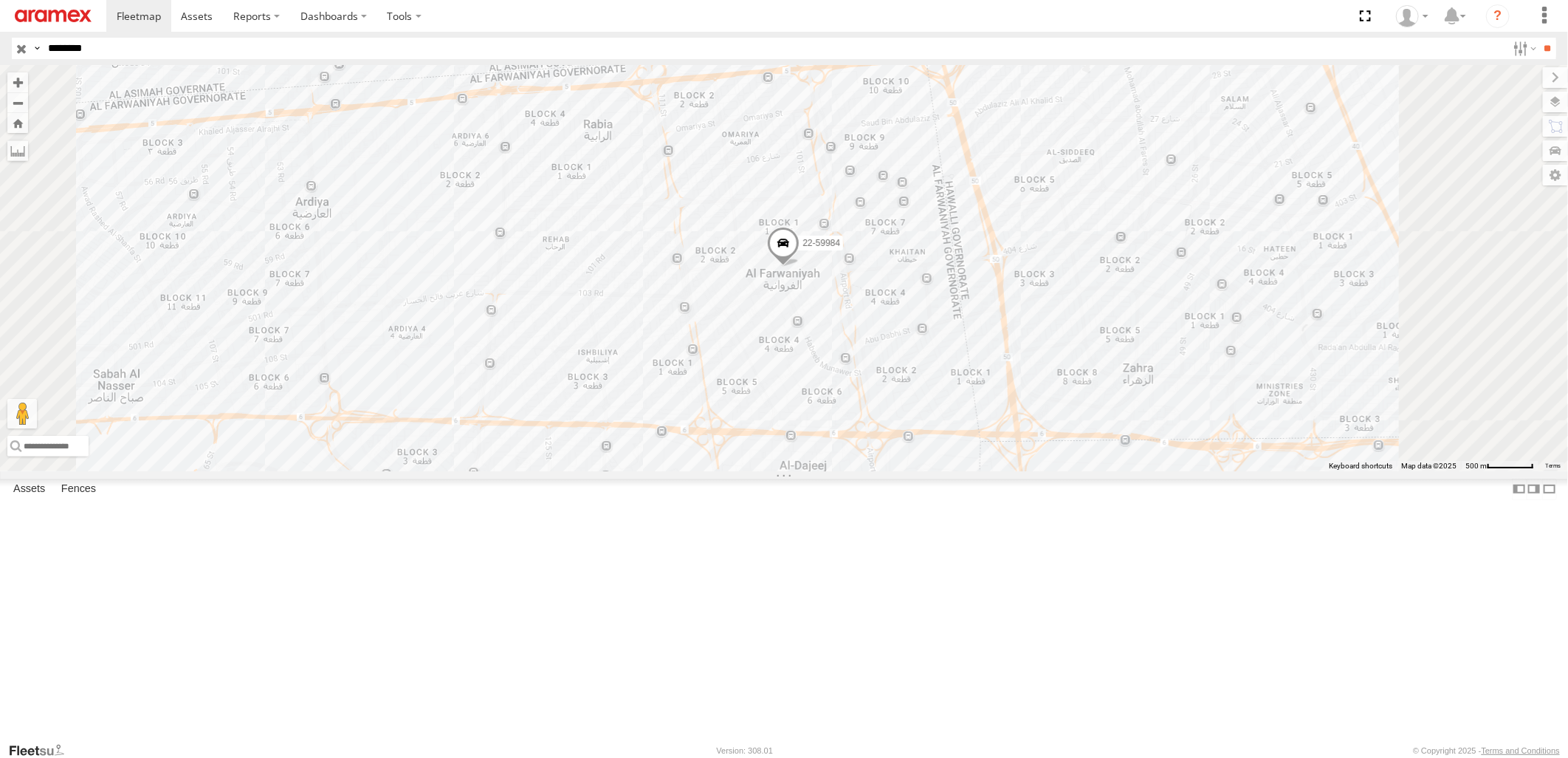
click at [800, 267] on span at bounding box center [783, 247] width 32 height 40
click at [1130, 470] on div "22-59984 22-59984 [GEOGRAPHIC_DATA] branch [GEOGRAPHIC_DATA]-Block 1_1 29.2828 …" at bounding box center [784, 268] width 1568 height 405
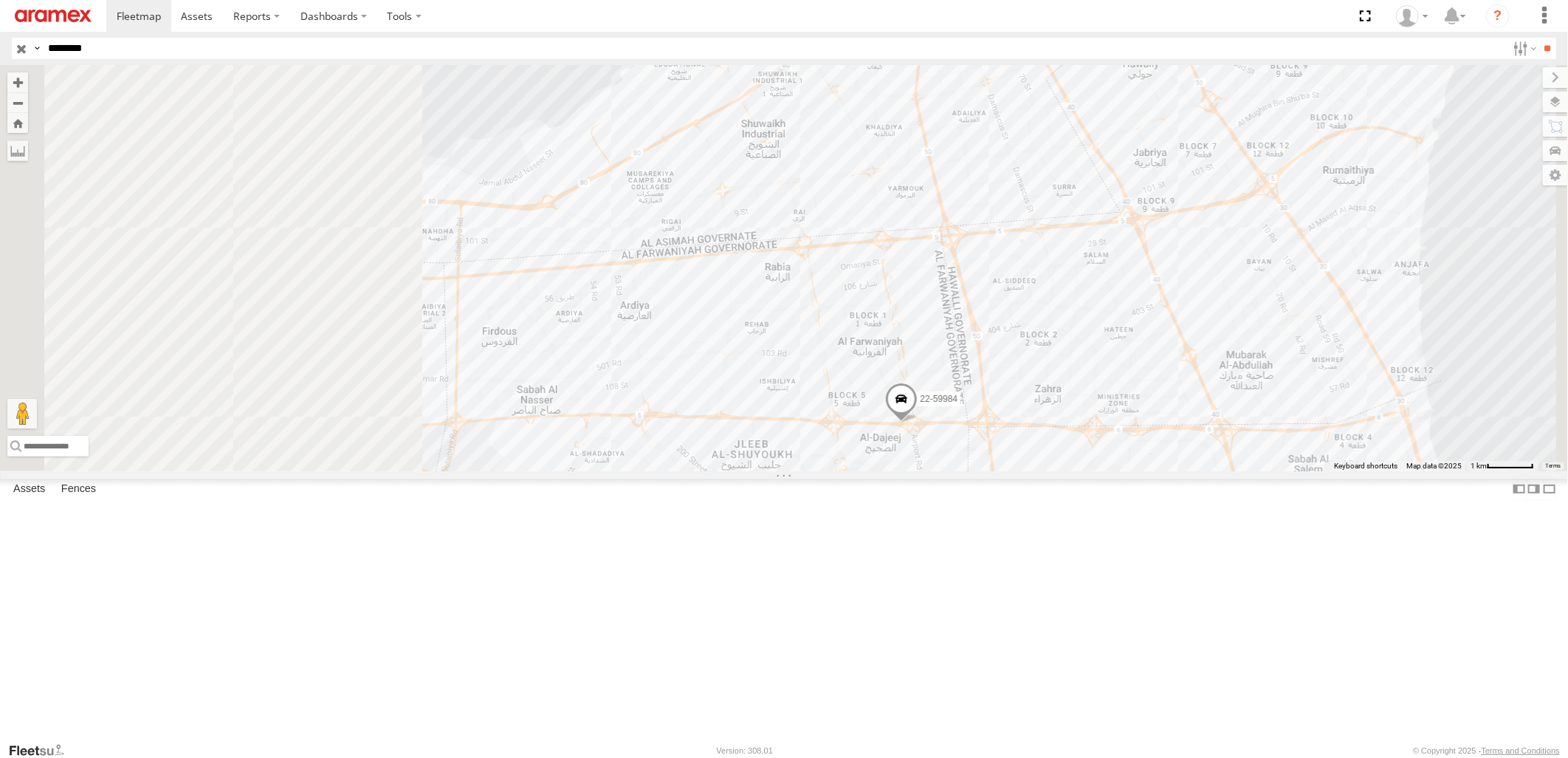
click at [918, 422] on span at bounding box center [902, 403] width 32 height 40
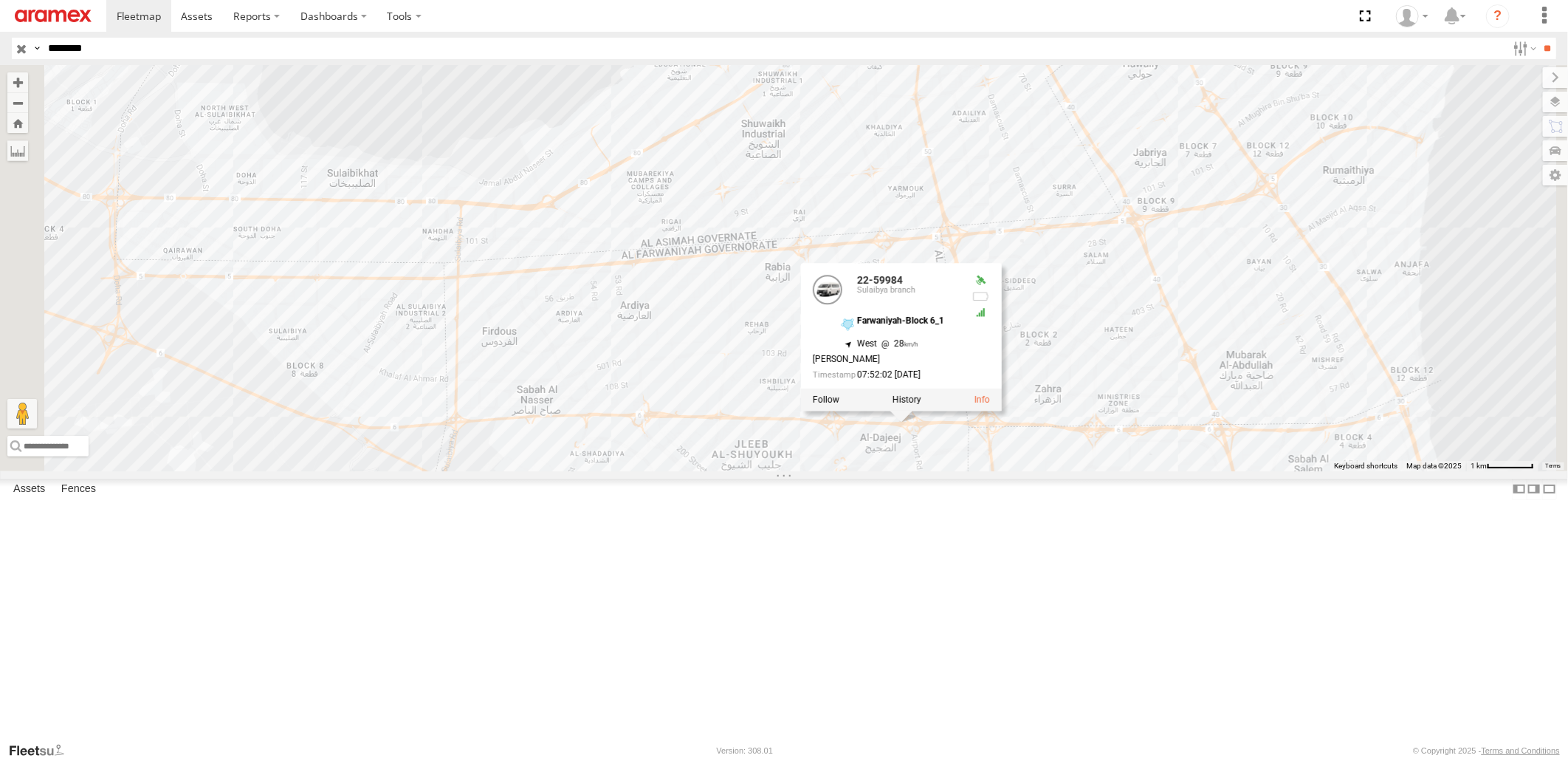
click at [1135, 470] on div "22-59984 22-59984 [GEOGRAPHIC_DATA] branch [GEOGRAPHIC_DATA]-Block 6_1 29.2661 …" at bounding box center [784, 268] width 1568 height 405
